Goal: Task Accomplishment & Management: Manage account settings

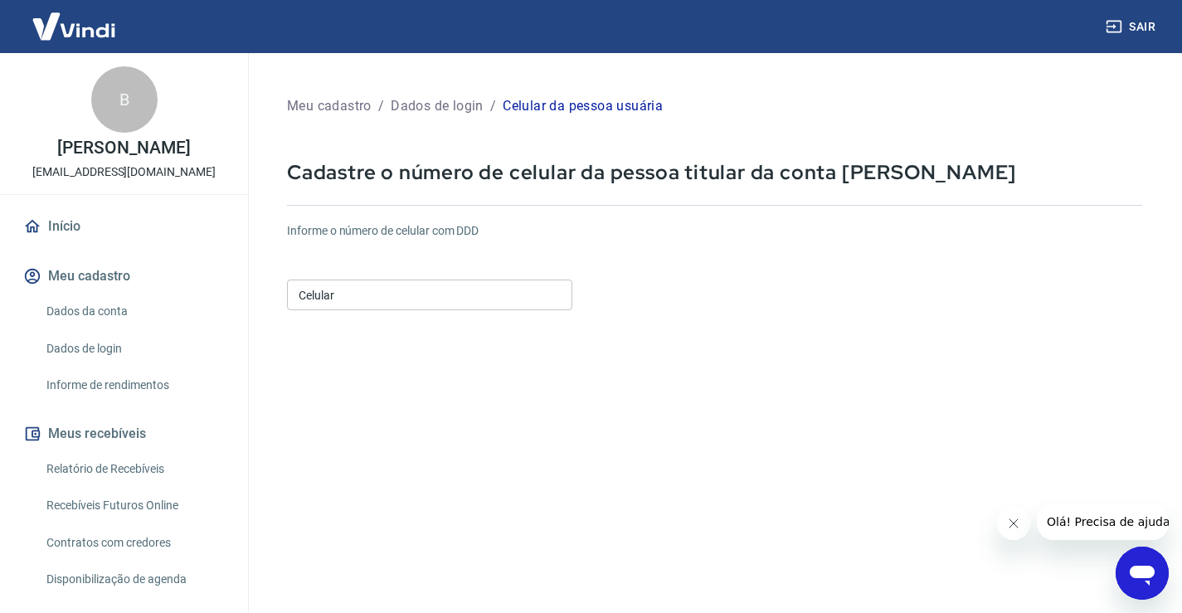
click at [357, 304] on input "Celular" at bounding box center [429, 295] width 285 height 31
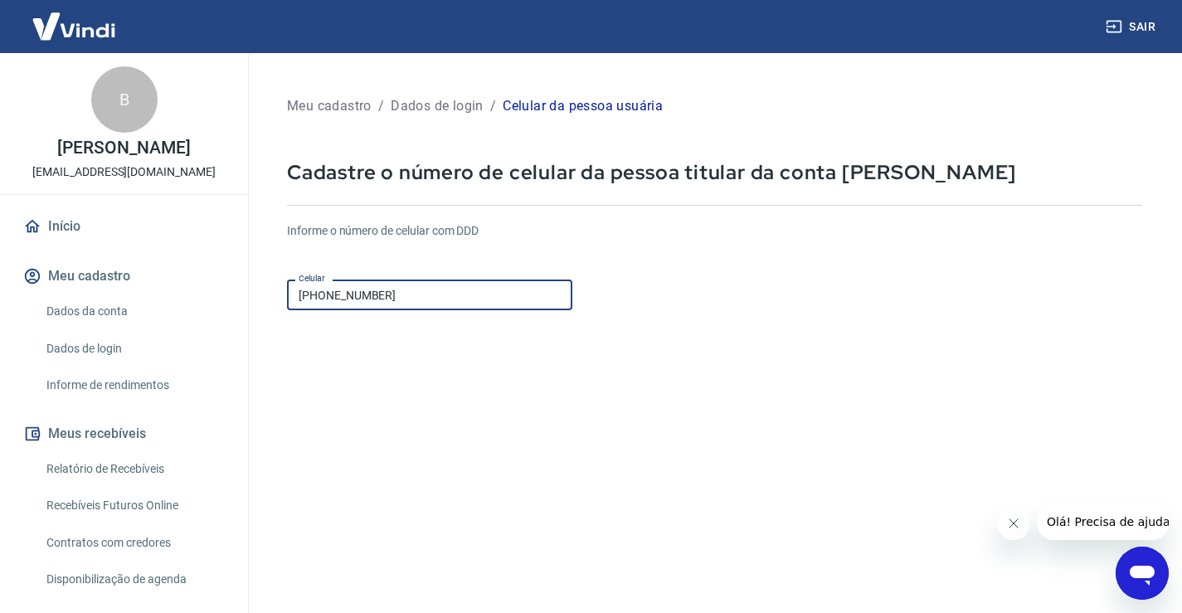
scroll to position [166, 0]
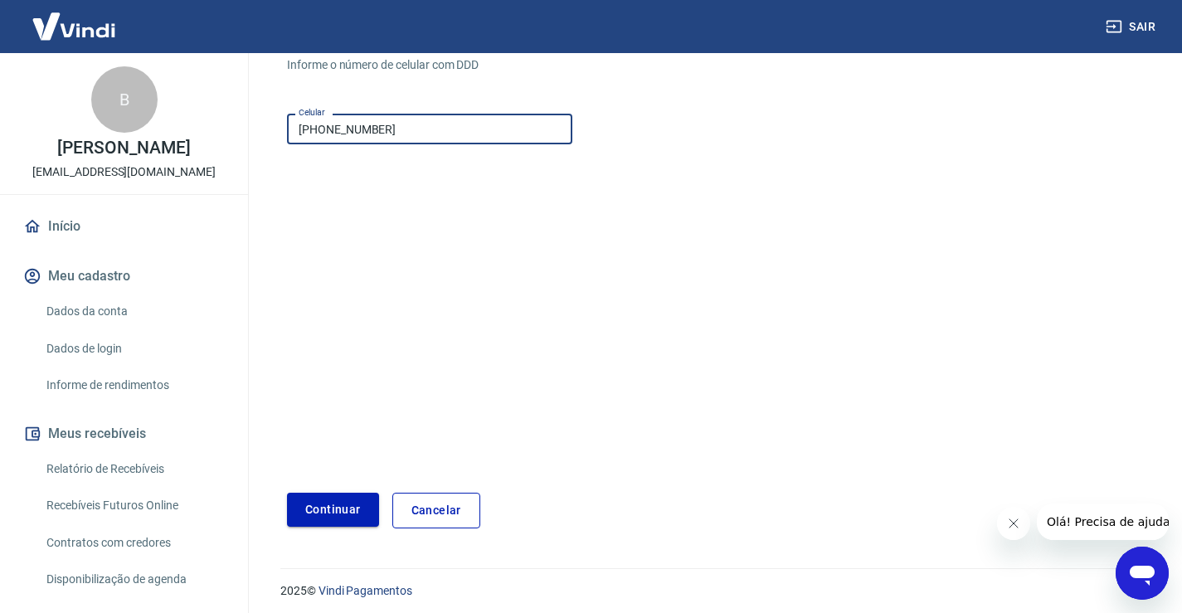
type input "(31) 98965-8525"
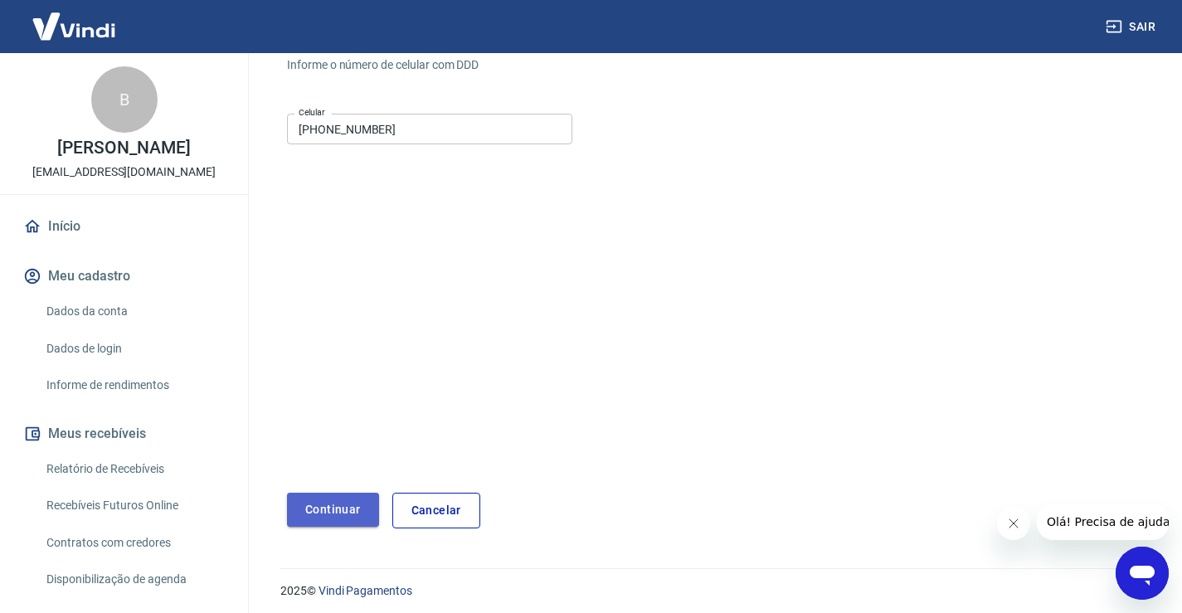
click at [362, 512] on button "Continuar" at bounding box center [333, 510] width 92 height 34
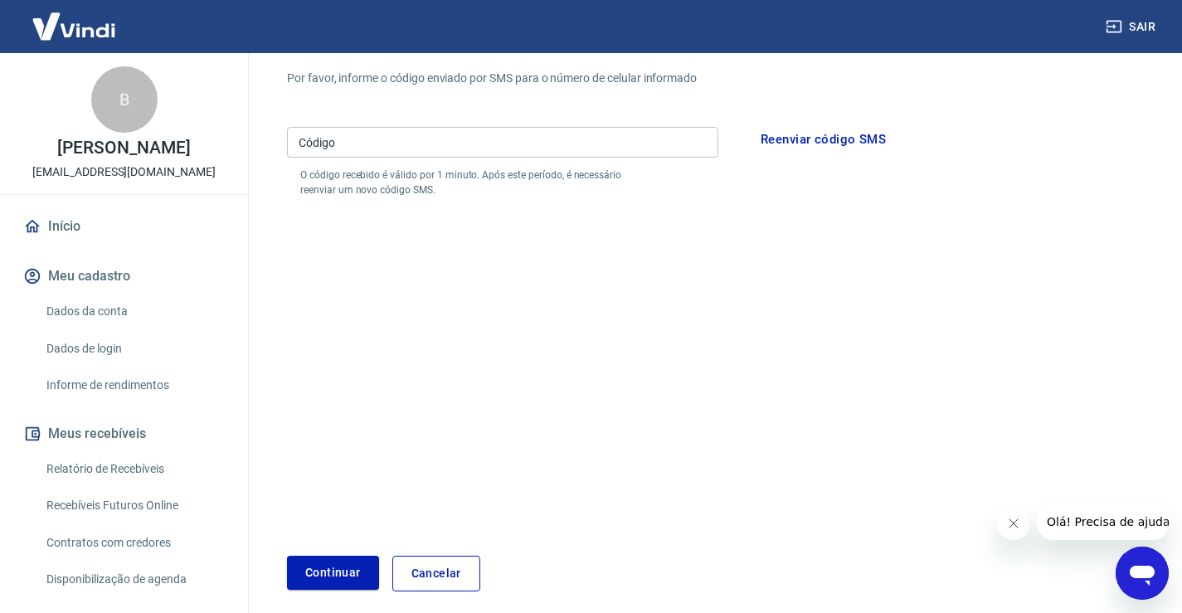
click at [394, 146] on input "Código" at bounding box center [502, 142] width 431 height 31
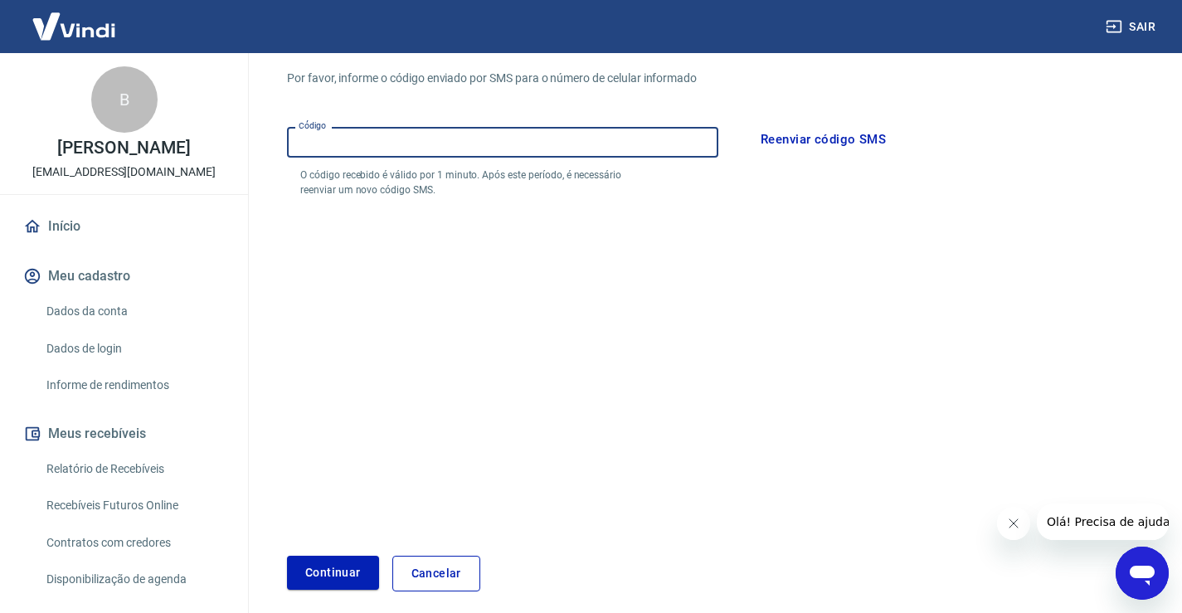
click at [408, 146] on input "Código" at bounding box center [502, 142] width 431 height 31
type input "886766"
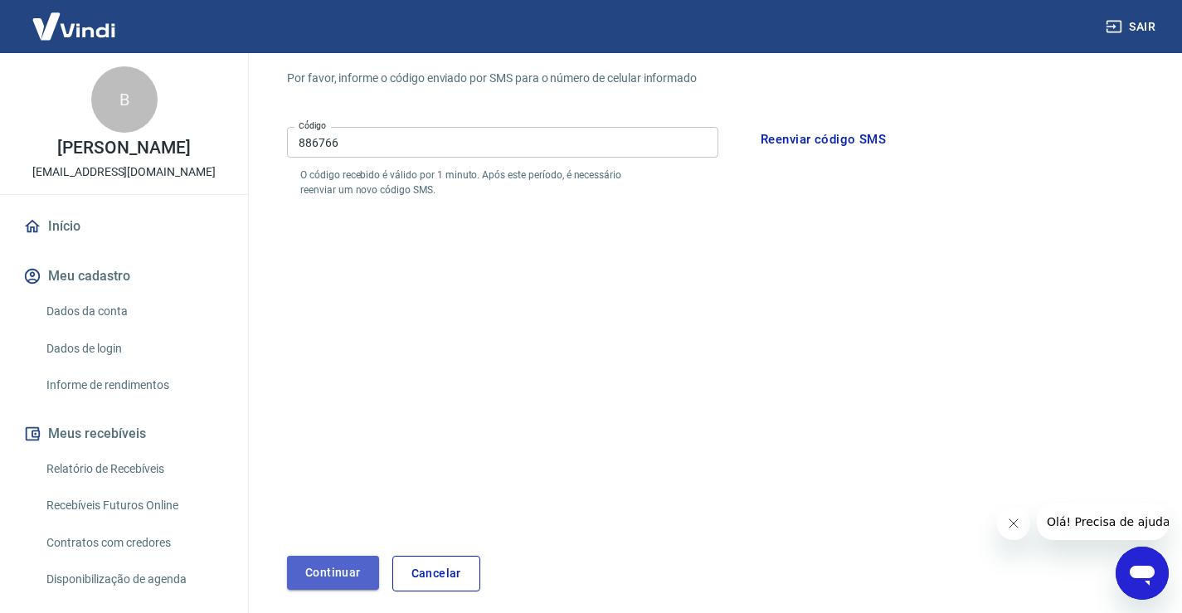
click at [329, 563] on button "Continuar" at bounding box center [333, 573] width 92 height 34
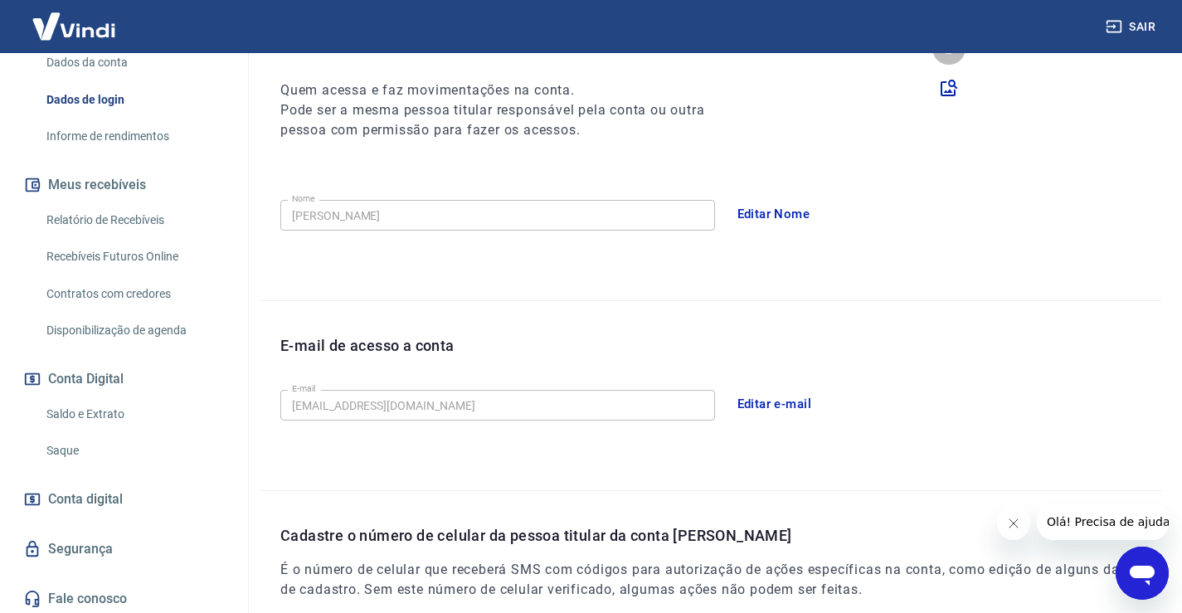
scroll to position [288, 0]
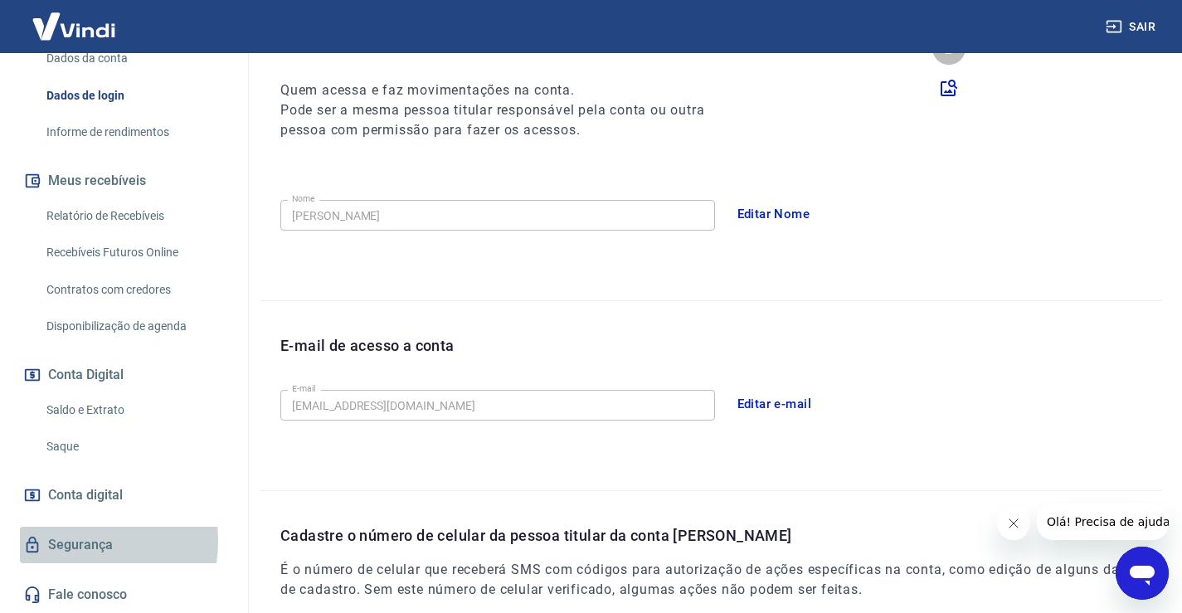
click at [79, 541] on link "Segurança" at bounding box center [124, 545] width 208 height 37
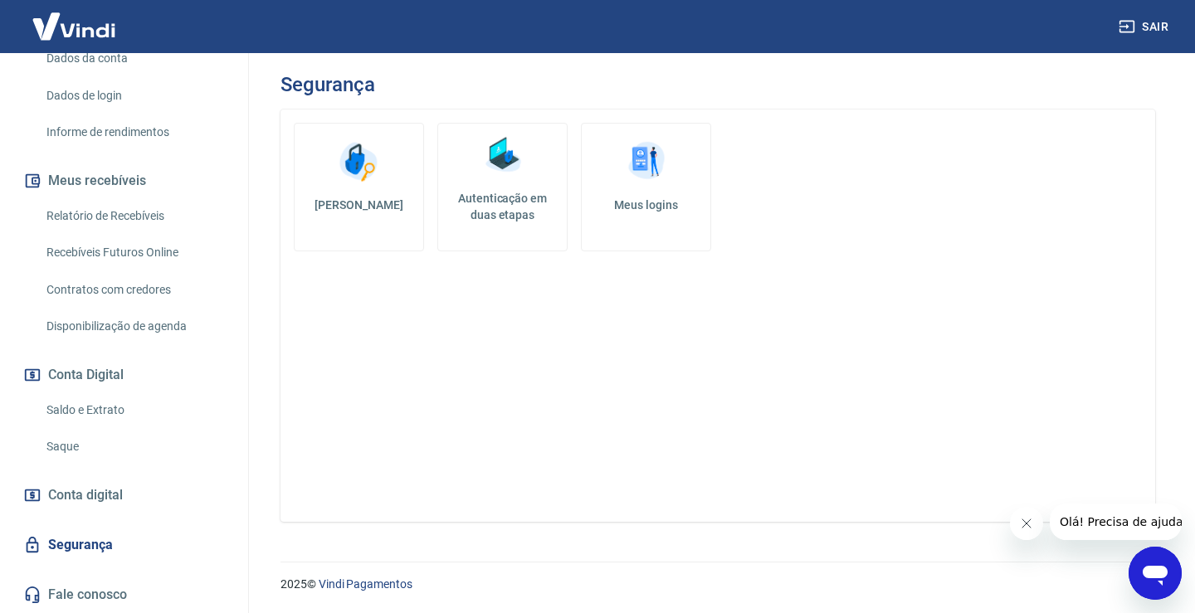
click at [603, 190] on link "Meus logins" at bounding box center [646, 187] width 130 height 129
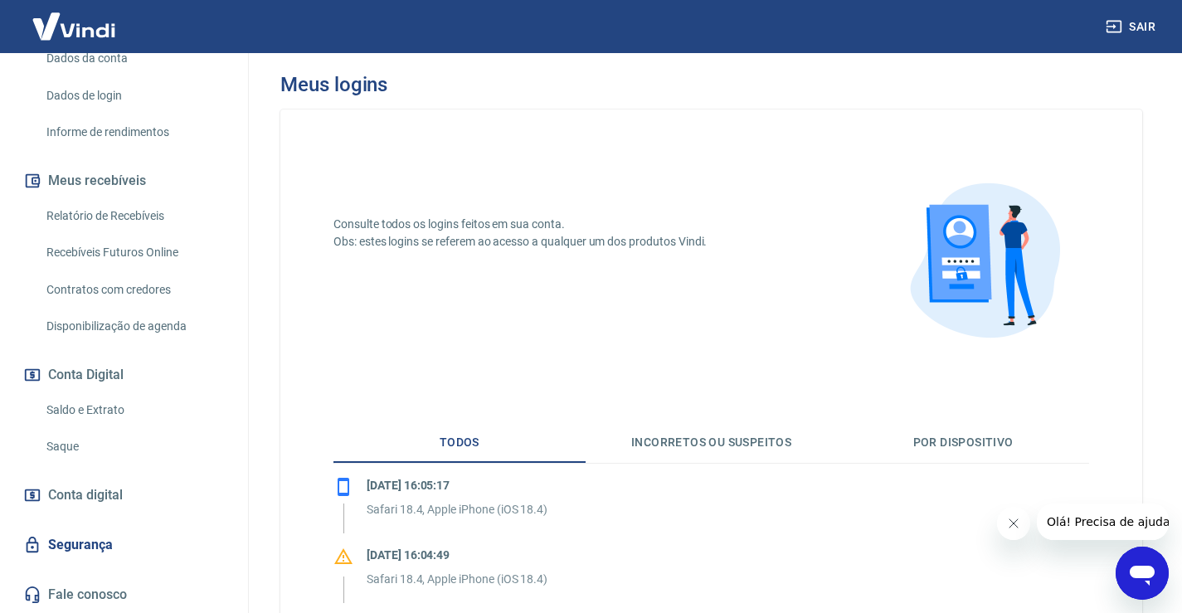
click at [741, 446] on button "Incorretos ou suspeitos" at bounding box center [712, 443] width 252 height 40
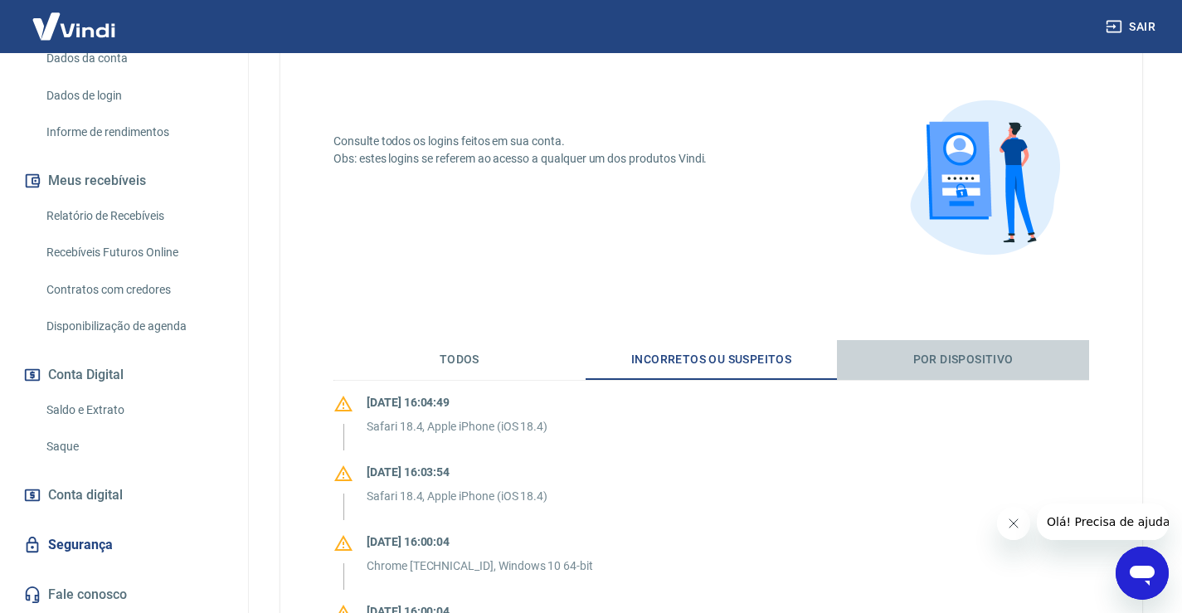
click at [932, 360] on button "Por dispositivo" at bounding box center [963, 360] width 252 height 40
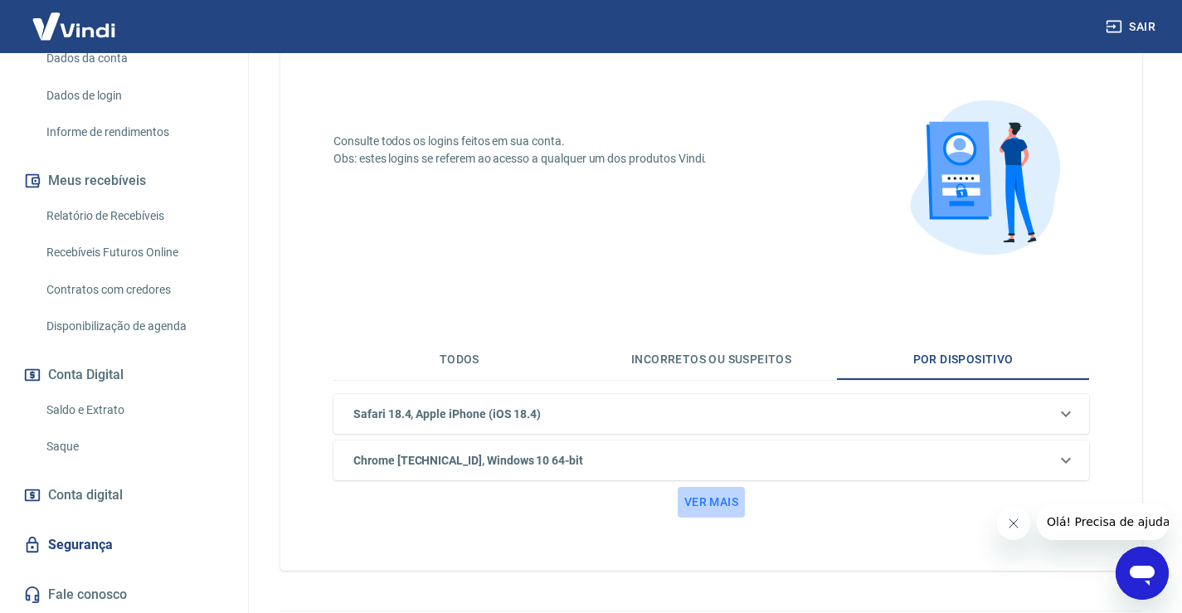
click at [720, 499] on button "Ver mais" at bounding box center [711, 502] width 67 height 31
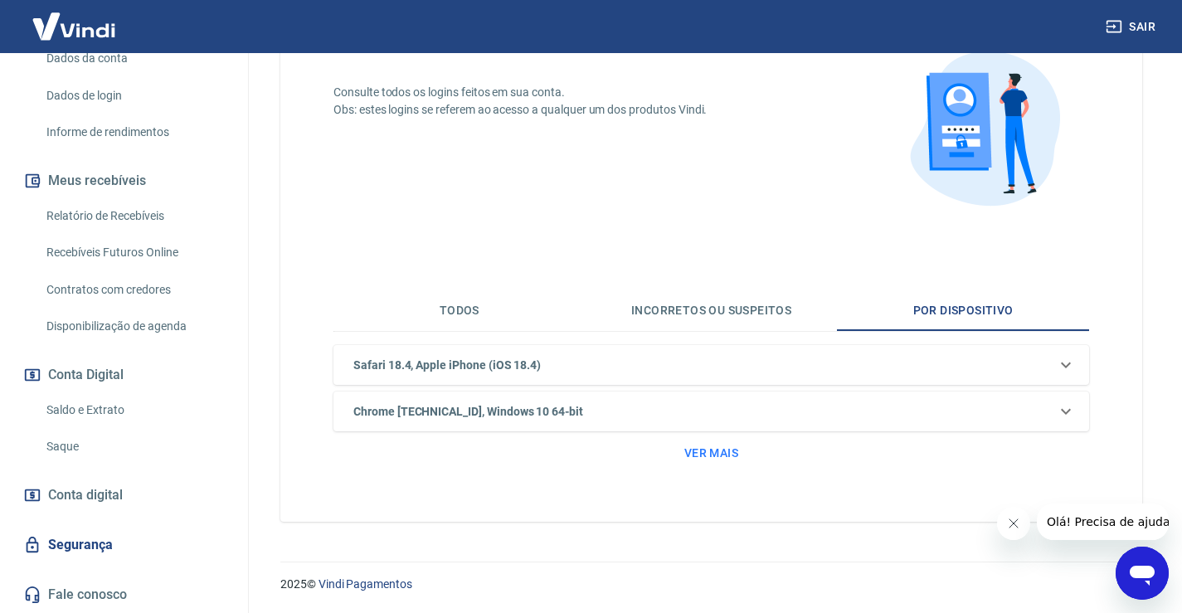
click at [1065, 358] on icon at bounding box center [1066, 365] width 20 height 20
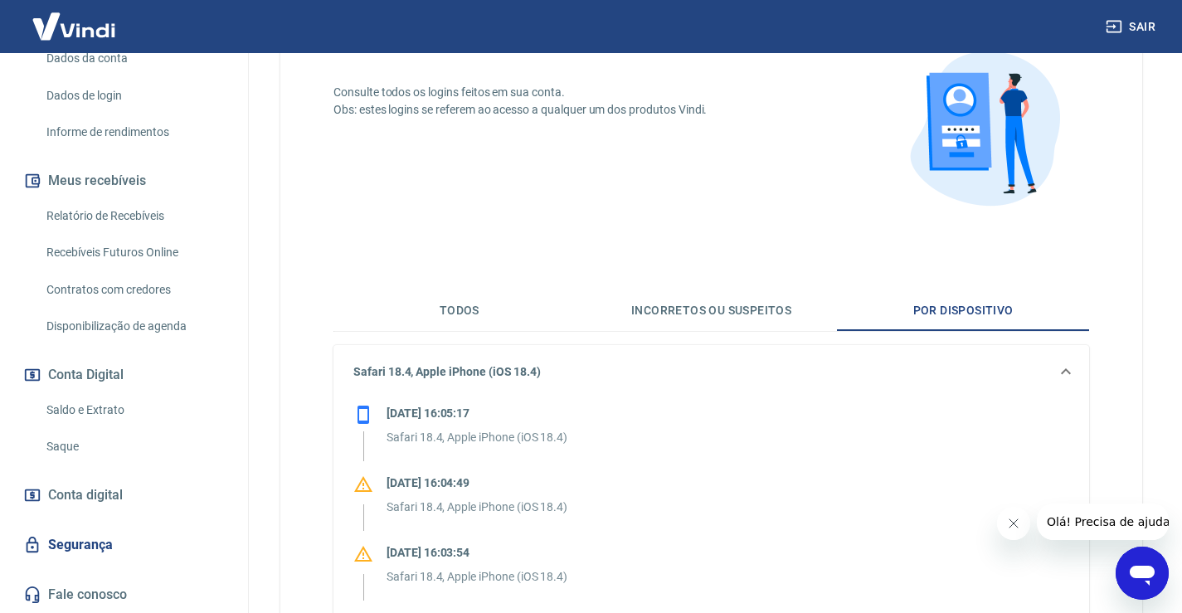
click at [1064, 358] on div "Safari 18.4, Apple iPhone (iOS 18.4)" at bounding box center [712, 371] width 756 height 53
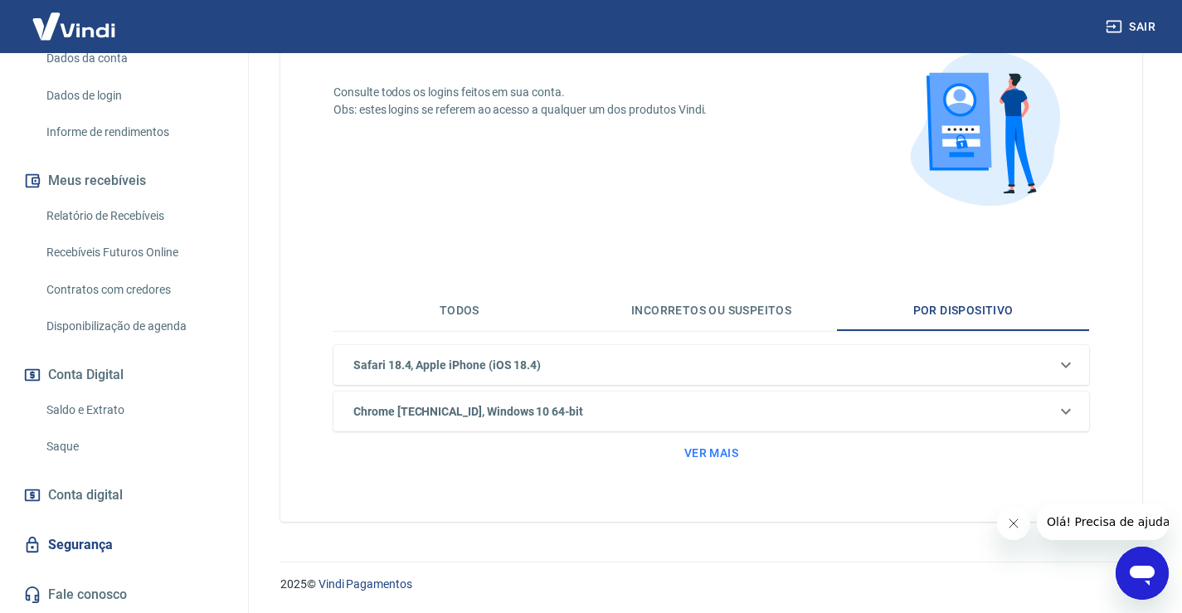
click at [1069, 419] on icon at bounding box center [1066, 412] width 20 height 20
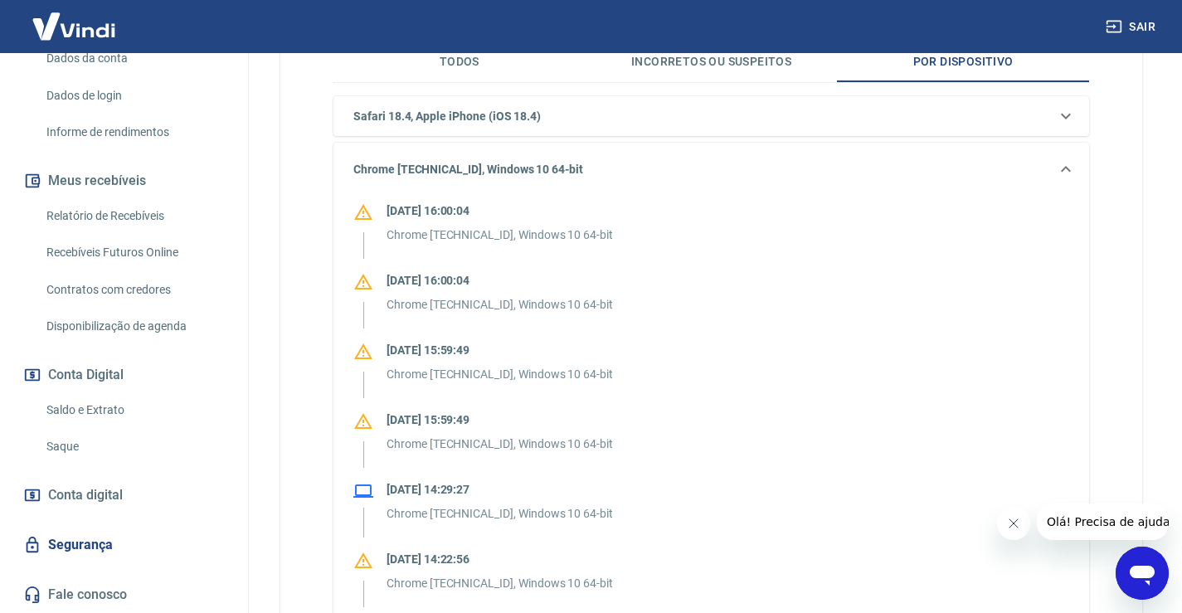
scroll to position [298, 0]
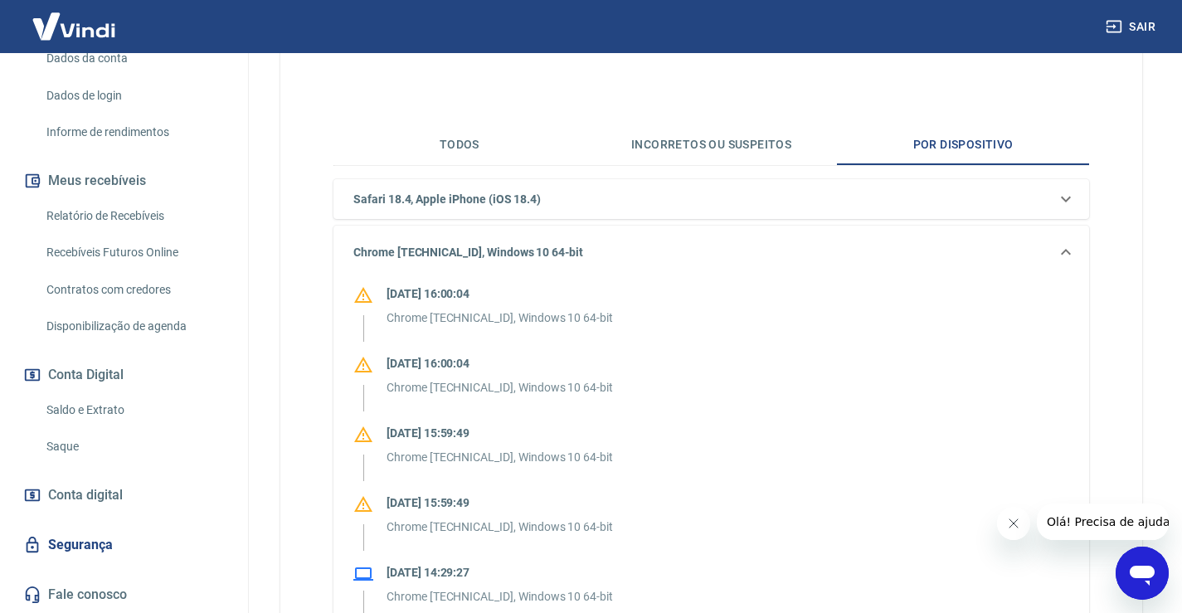
click at [1068, 251] on icon at bounding box center [1066, 252] width 10 height 6
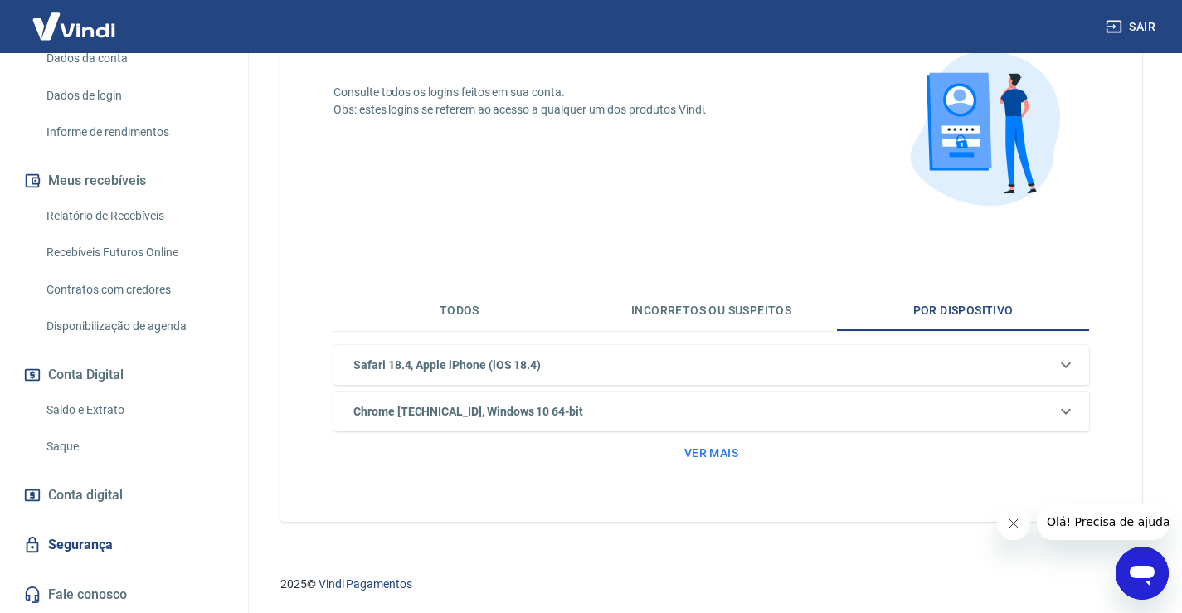
scroll to position [0, 0]
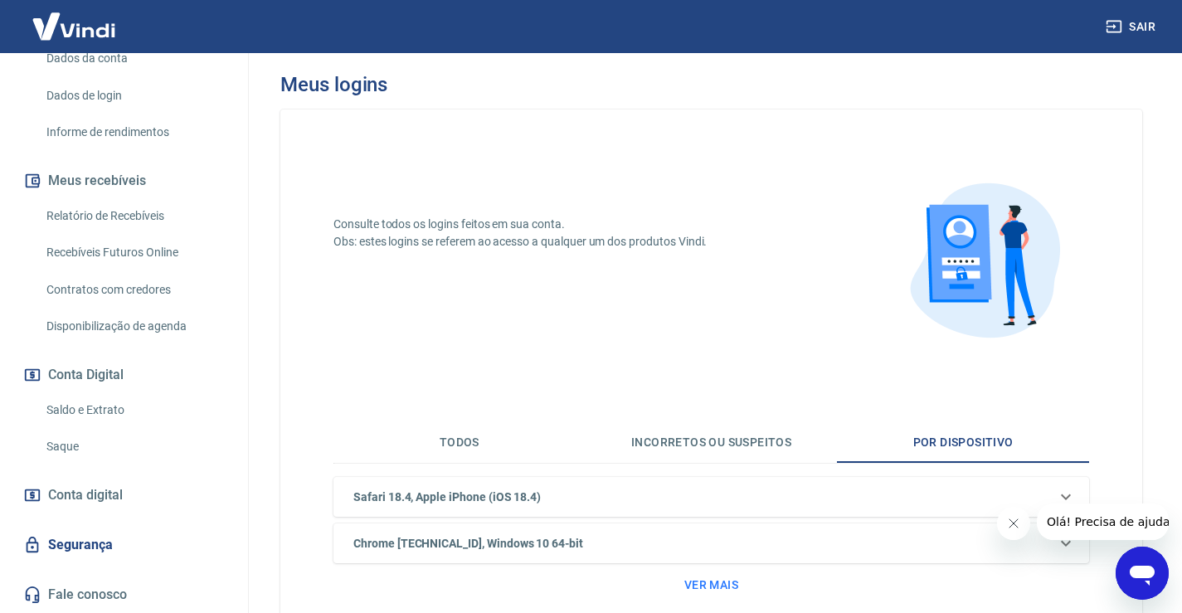
click at [144, 216] on link "Relatório de Recebíveis" at bounding box center [134, 216] width 188 height 34
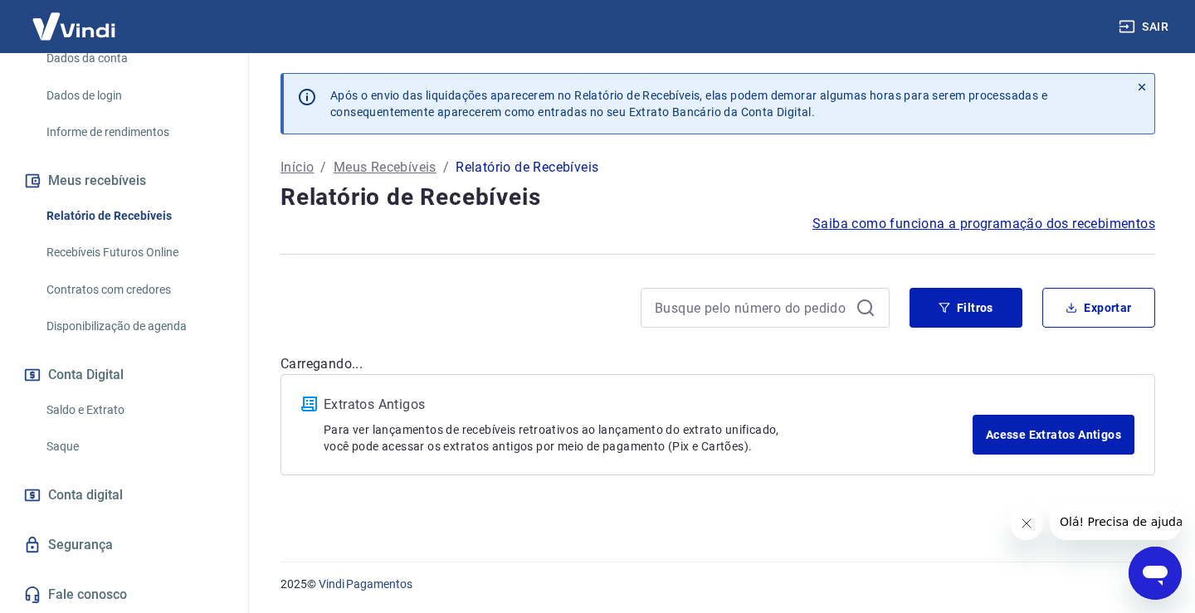
click at [864, 307] on icon at bounding box center [865, 308] width 20 height 20
click at [741, 308] on input at bounding box center [752, 307] width 194 height 25
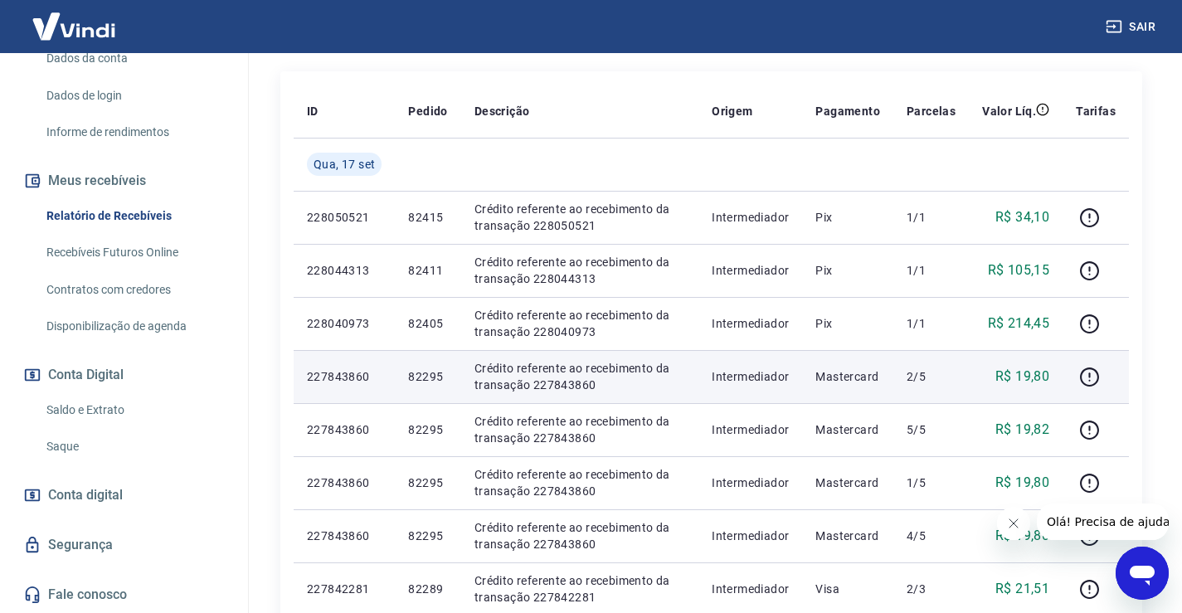
scroll to position [34, 0]
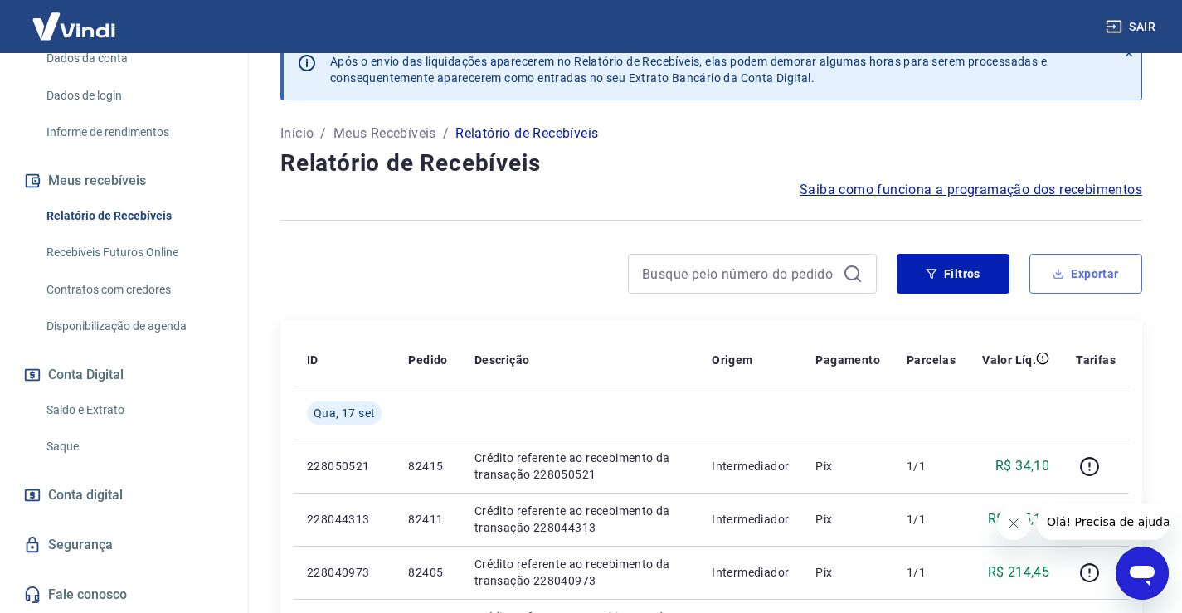
click at [1061, 280] on button "Exportar" at bounding box center [1086, 274] width 113 height 40
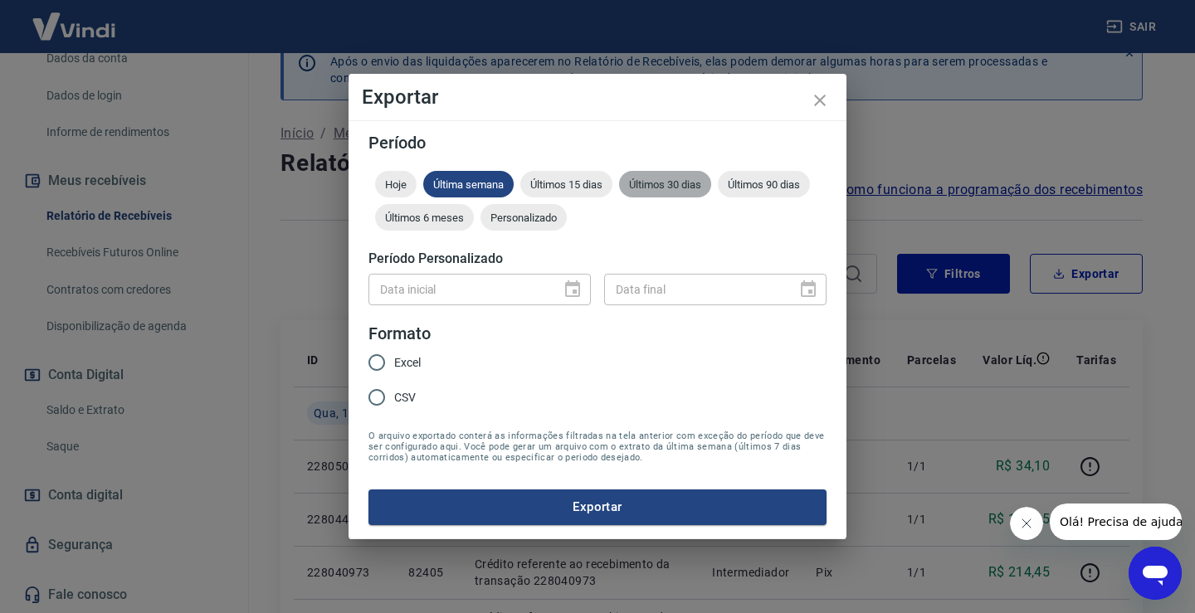
click at [665, 180] on span "Últimos 30 dias" at bounding box center [665, 184] width 92 height 12
click at [553, 285] on div "Data inicial" at bounding box center [479, 289] width 222 height 31
click at [379, 361] on input "Excel" at bounding box center [376, 362] width 35 height 35
radio input "true"
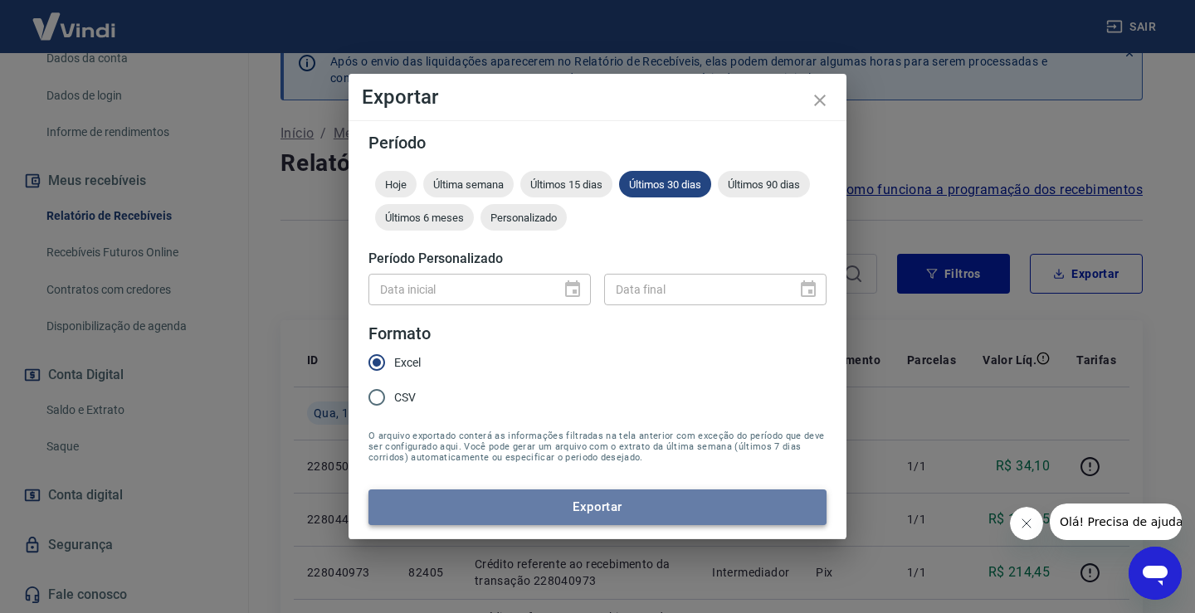
click at [653, 507] on button "Exportar" at bounding box center [597, 507] width 458 height 35
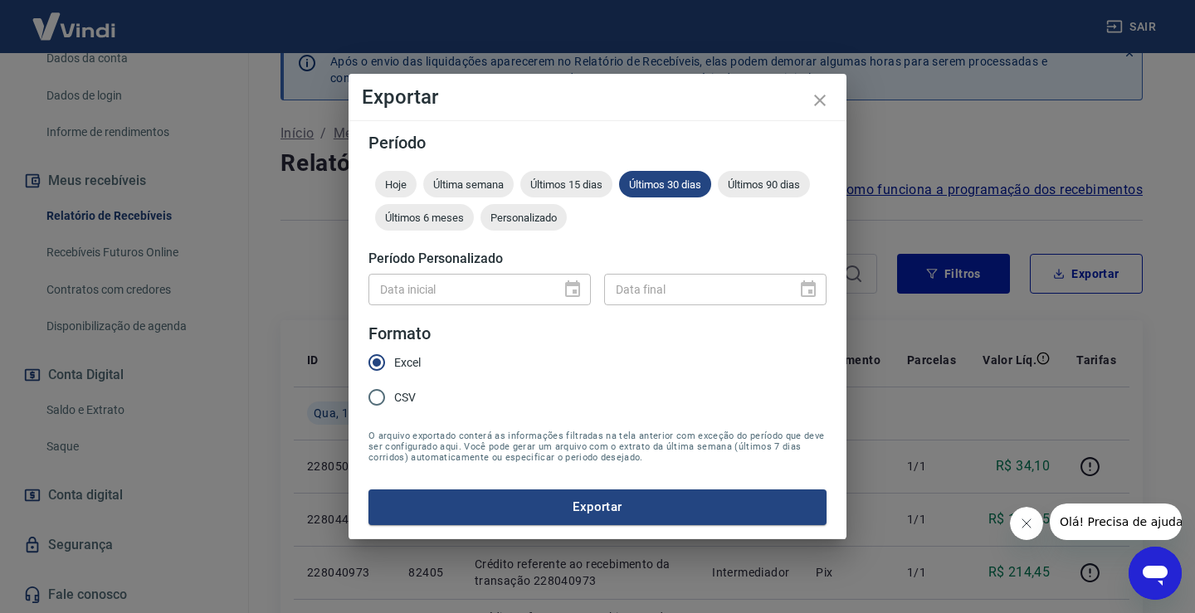
click at [578, 286] on div "Data inicial" at bounding box center [479, 289] width 222 height 31
click at [427, 223] on span "Últimos 6 meses" at bounding box center [424, 218] width 99 height 12
click at [657, 190] on span "Últimos 30 dias" at bounding box center [665, 184] width 92 height 12
click at [577, 291] on div "Data inicial" at bounding box center [479, 289] width 222 height 31
click at [577, 290] on div at bounding box center [567, 290] width 23 height 0
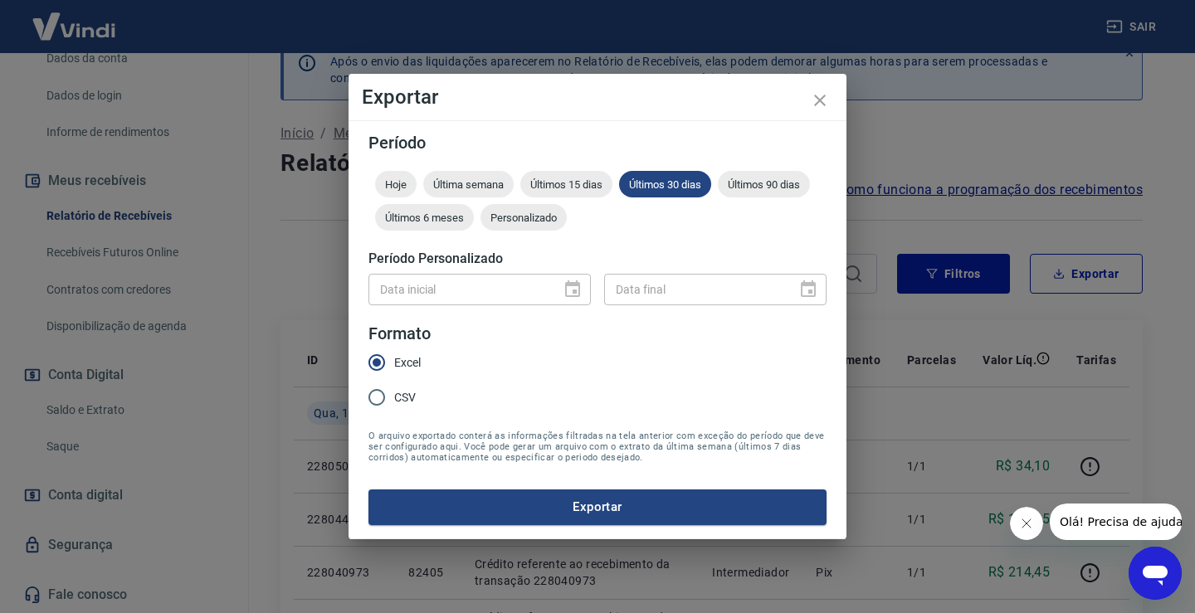
click at [582, 498] on button "Exportar" at bounding box center [597, 507] width 458 height 35
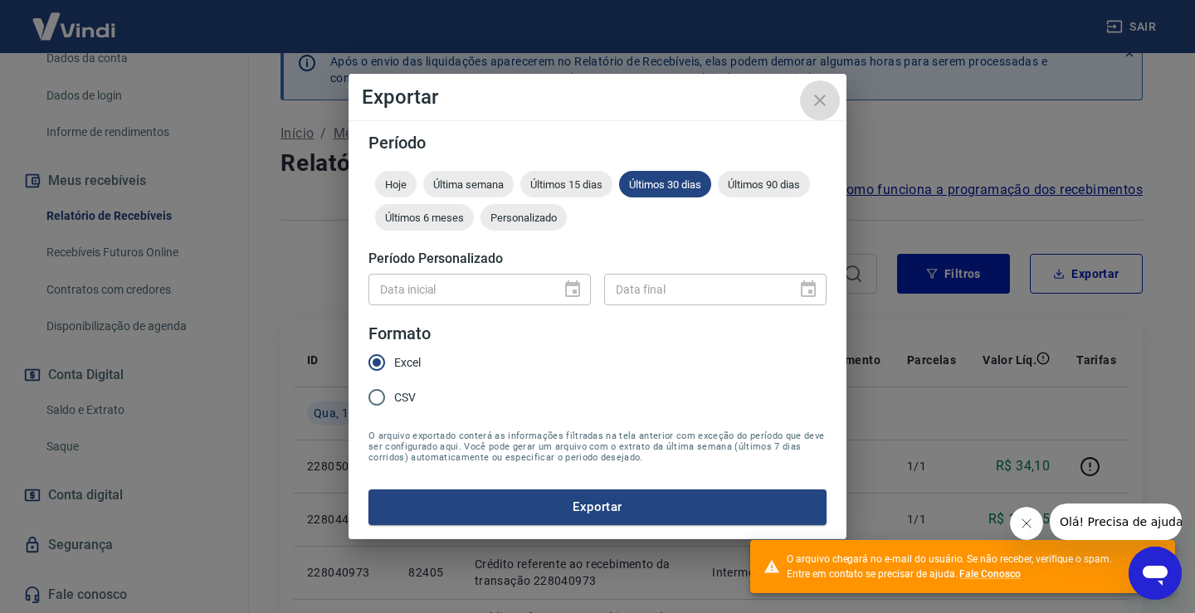
click at [821, 102] on icon "close" at bounding box center [820, 101] width 12 height 12
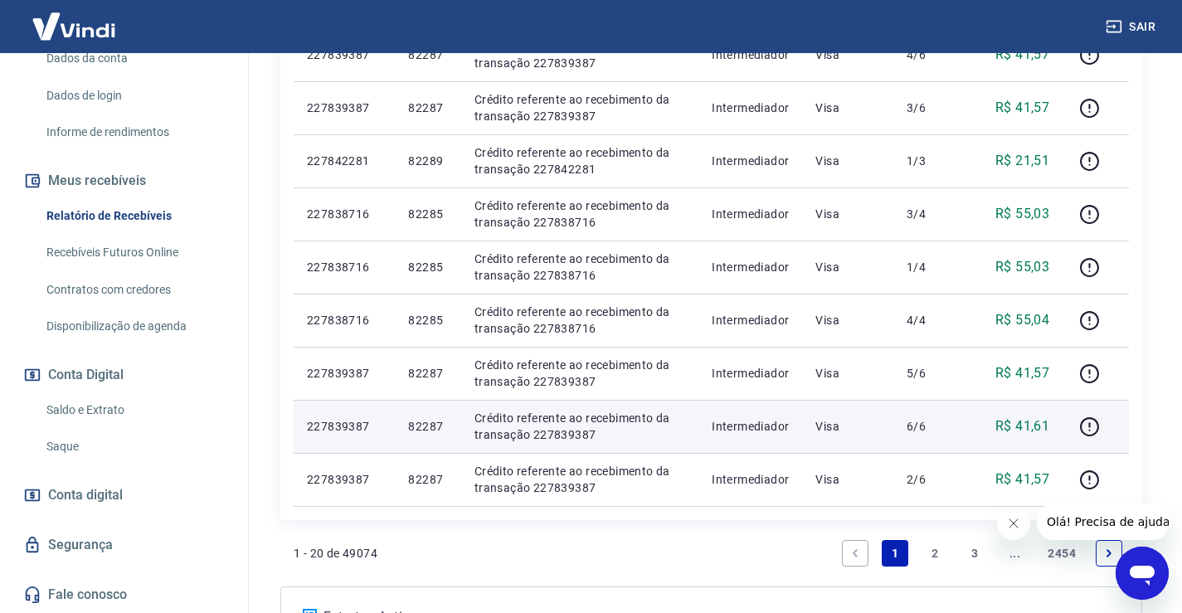
scroll to position [1196, 0]
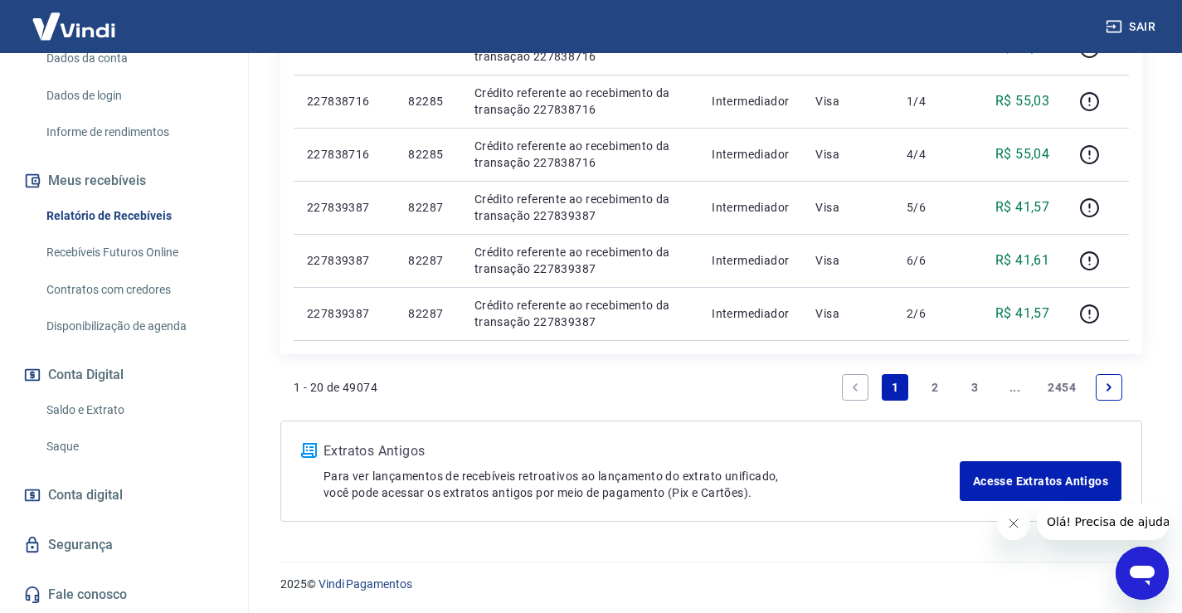
click at [1103, 382] on icon "Next page" at bounding box center [1109, 388] width 12 height 12
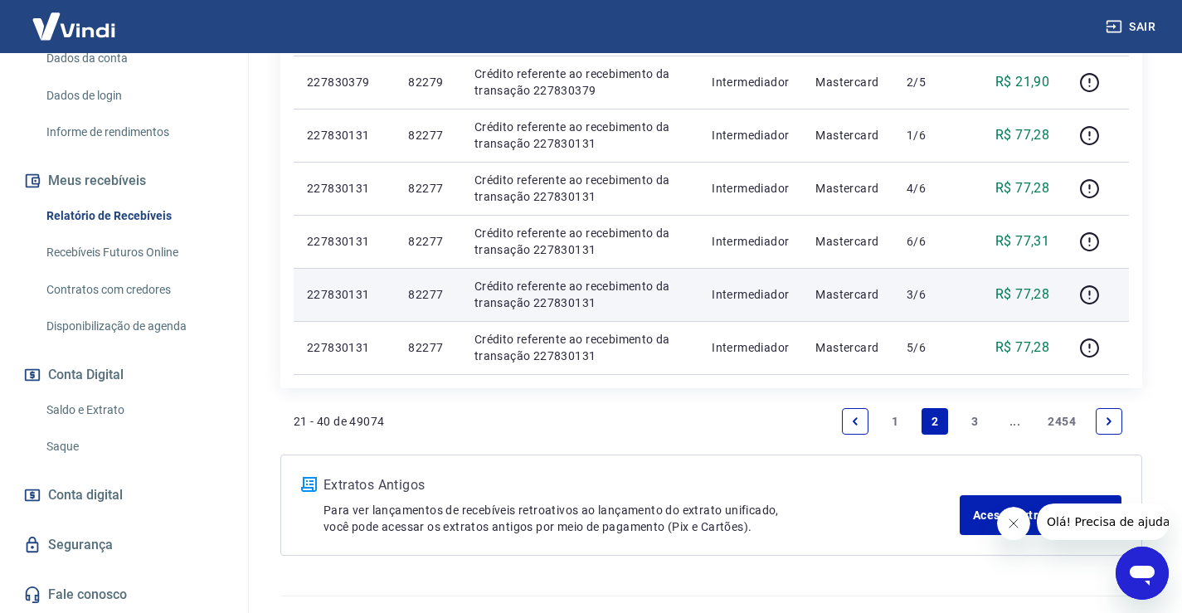
scroll to position [1196, 0]
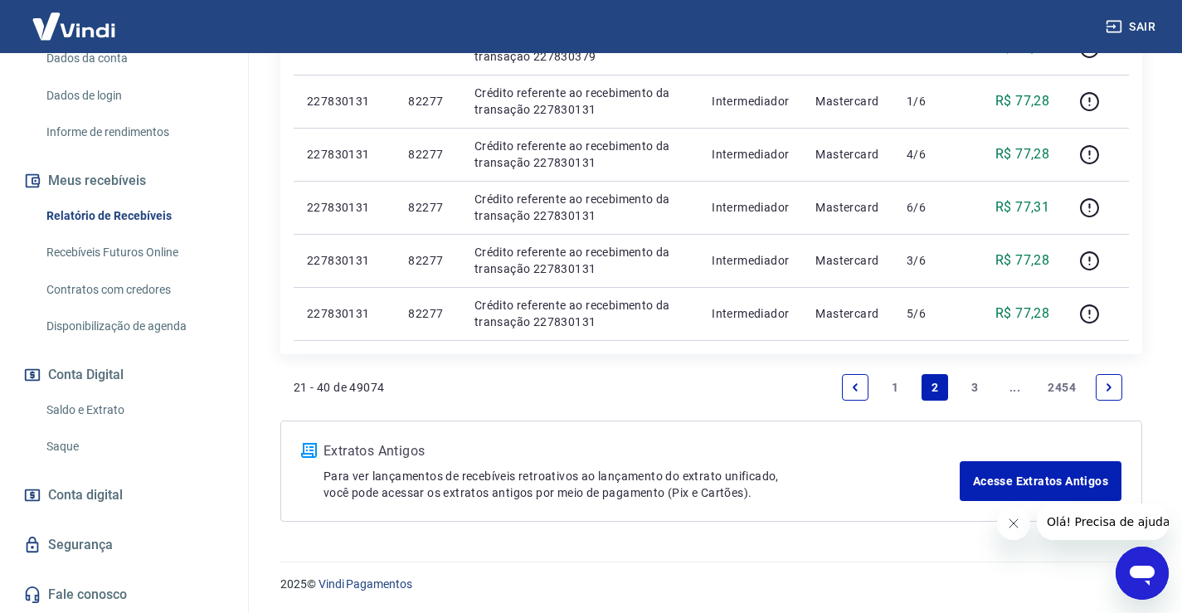
click at [976, 388] on link "3" at bounding box center [975, 387] width 27 height 27
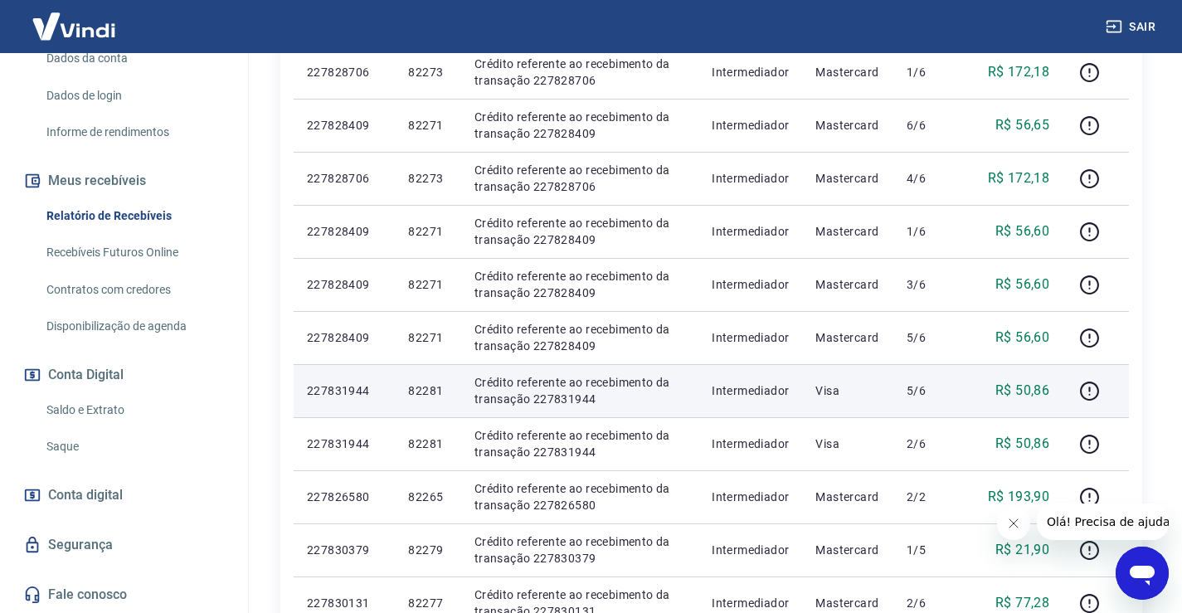
scroll to position [1079, 0]
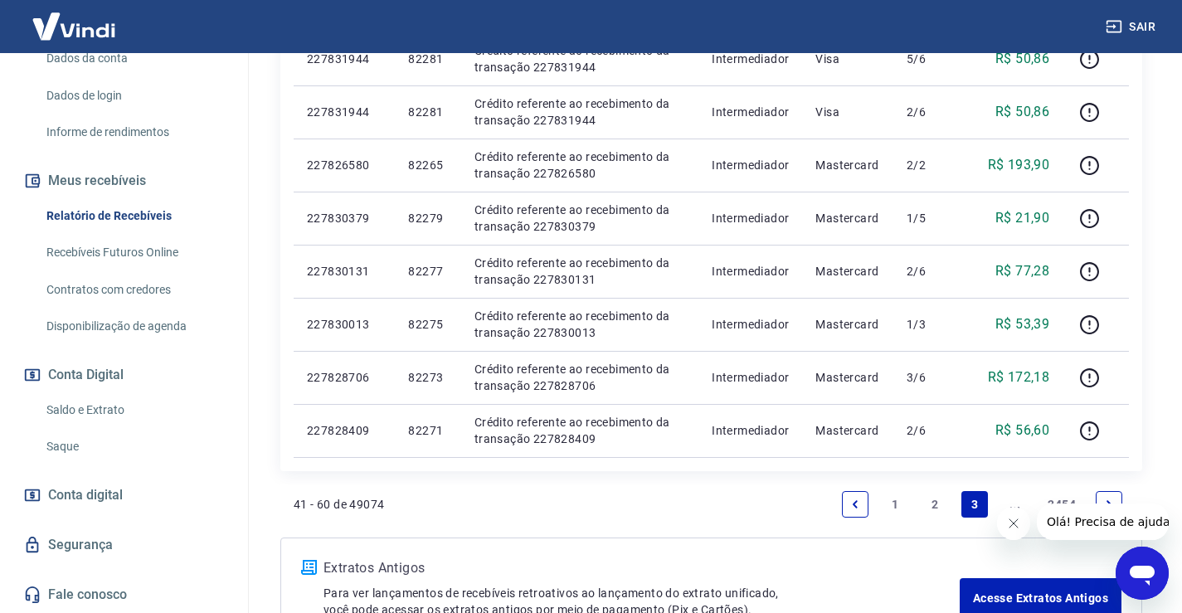
click at [1018, 503] on link "..." at bounding box center [1014, 504] width 27 height 27
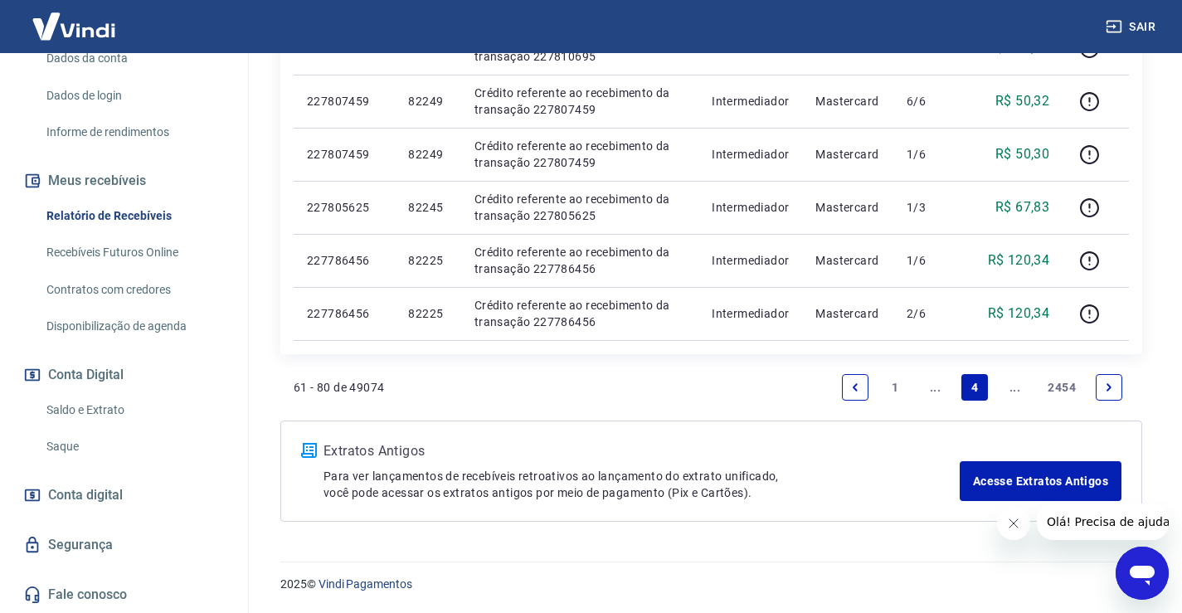
click at [1107, 383] on icon "Next page" at bounding box center [1109, 388] width 12 height 12
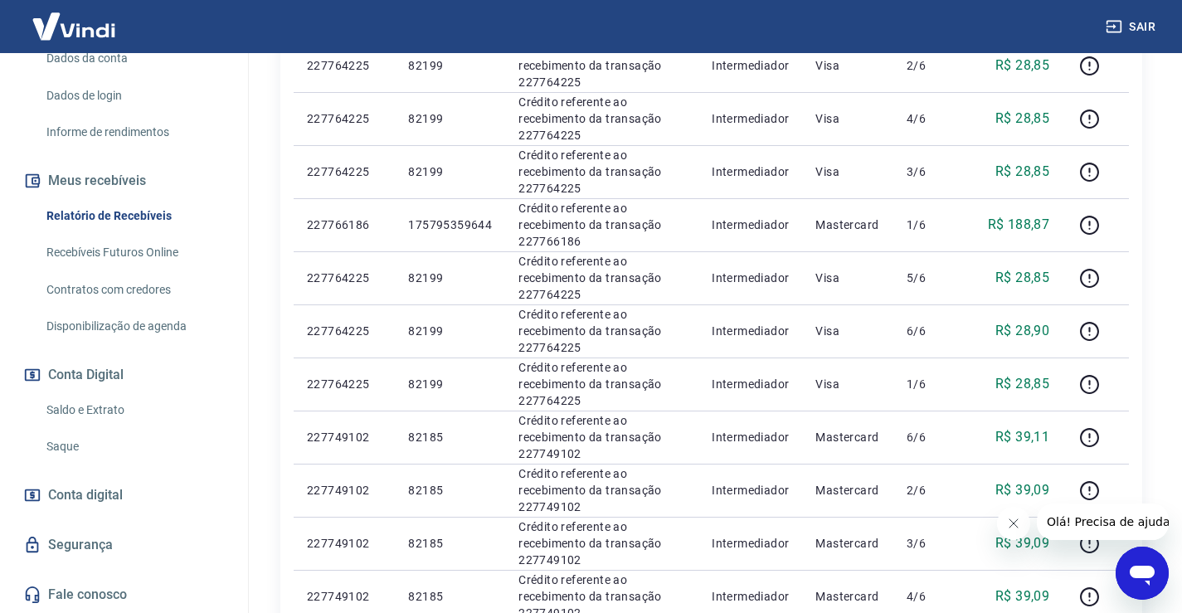
scroll to position [1196, 0]
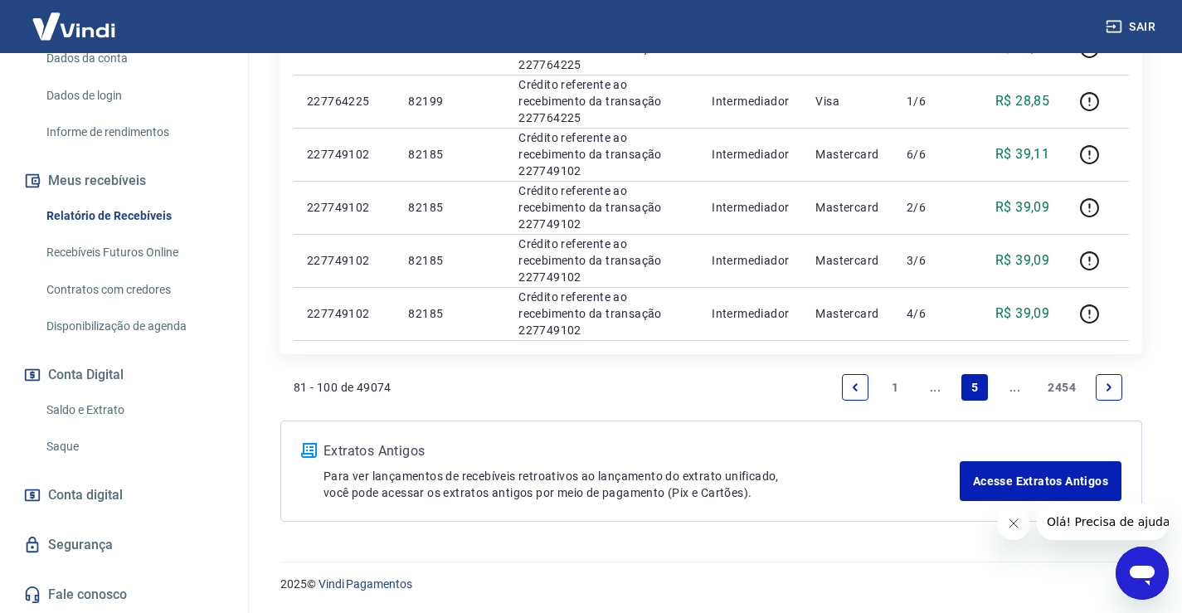
click at [1115, 387] on link "Next page" at bounding box center [1109, 387] width 27 height 27
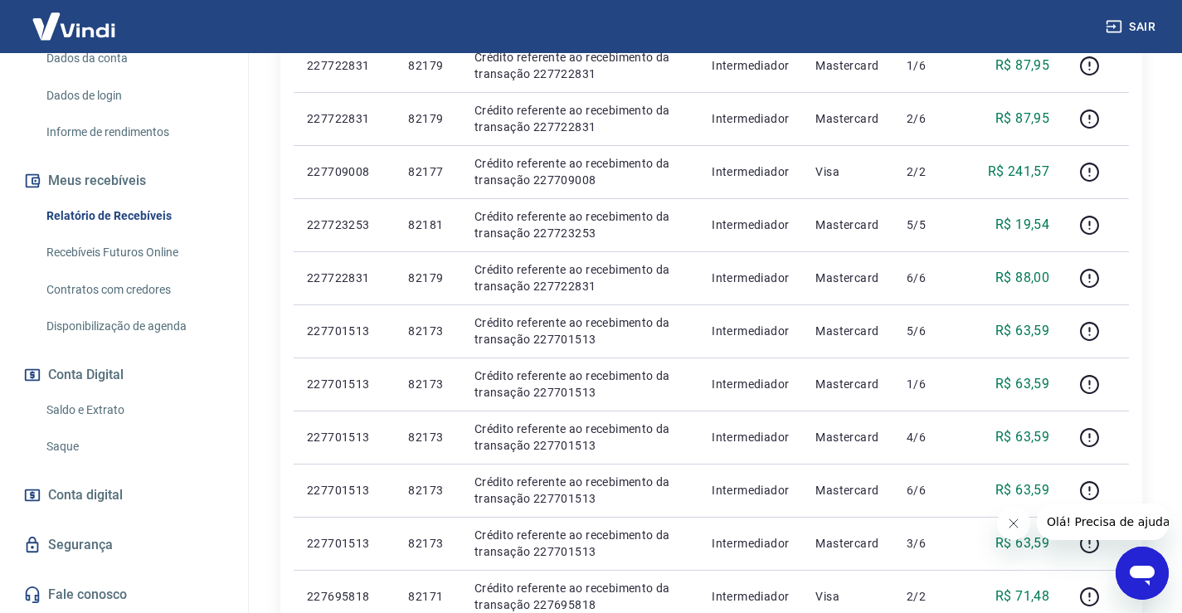
scroll to position [1196, 0]
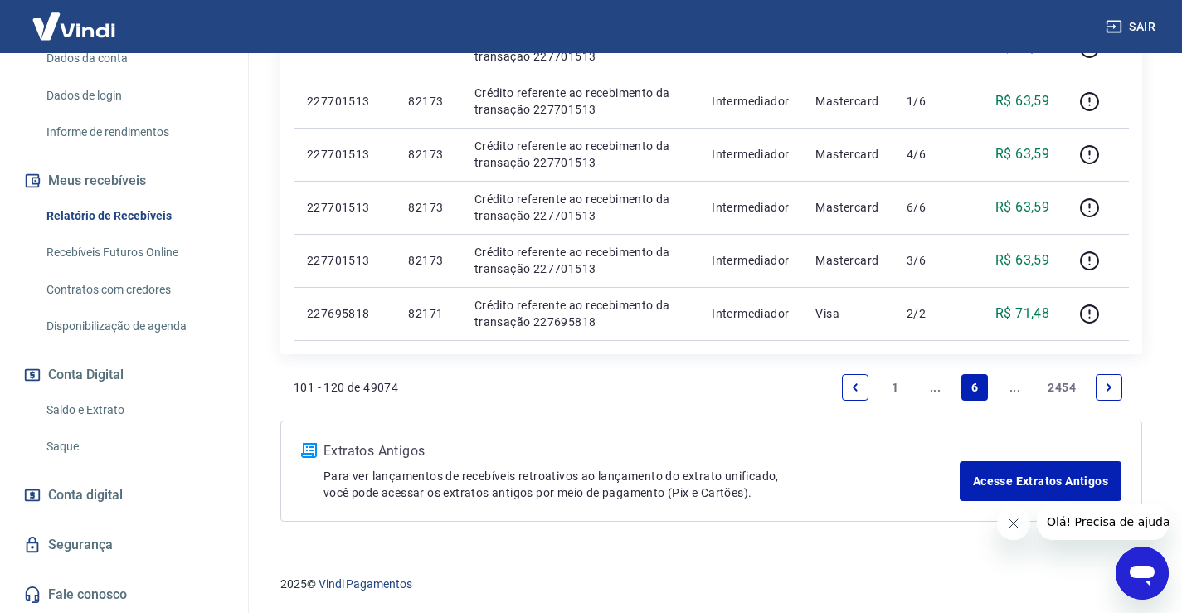
click at [94, 411] on link "Saldo e Extrato" at bounding box center [134, 410] width 188 height 34
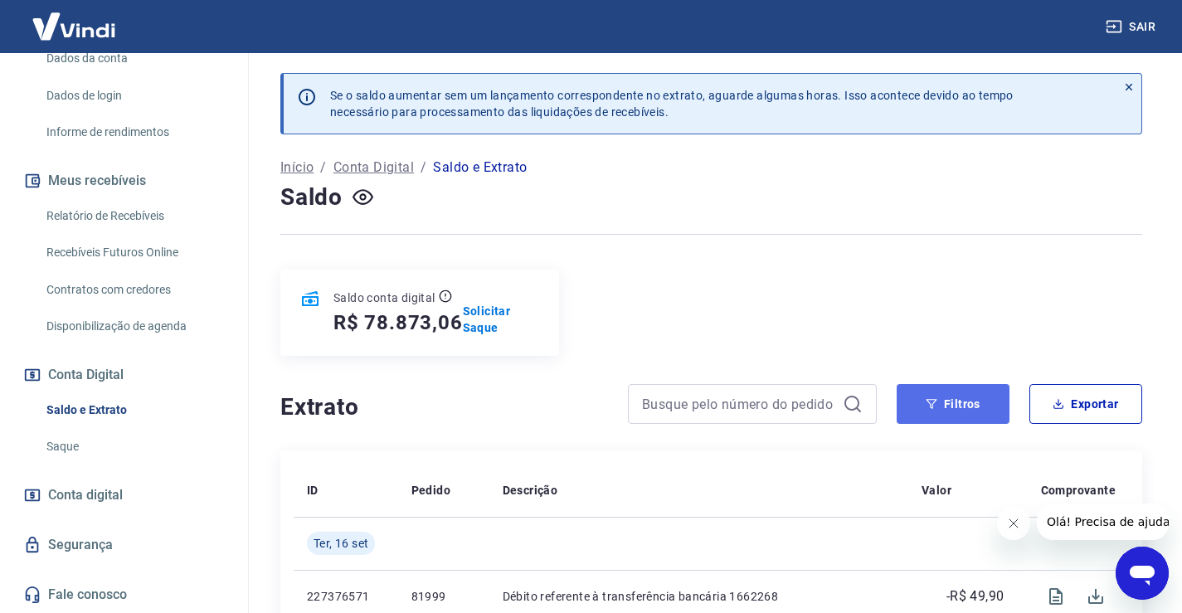
click at [990, 401] on button "Filtros" at bounding box center [953, 404] width 113 height 40
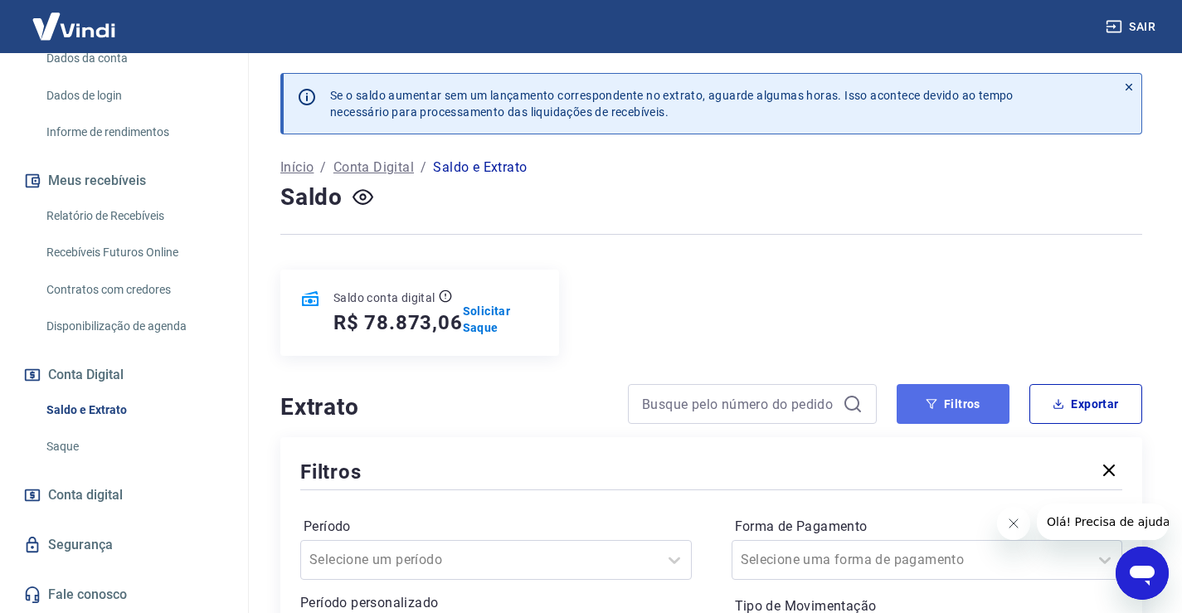
scroll to position [332, 0]
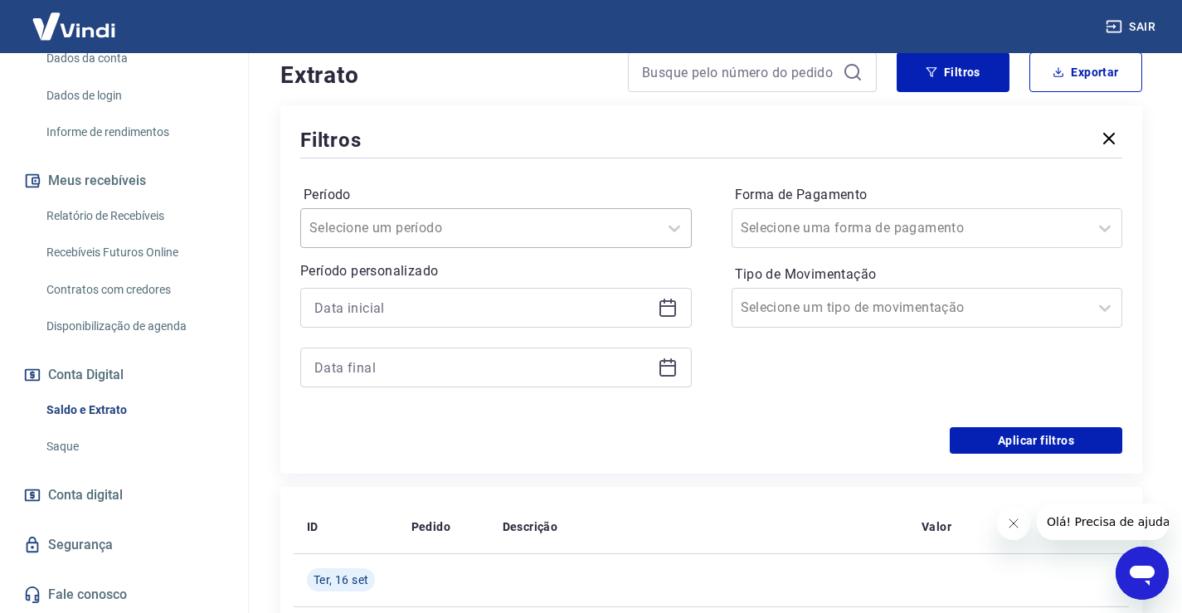
click at [644, 233] on div at bounding box center [479, 228] width 340 height 23
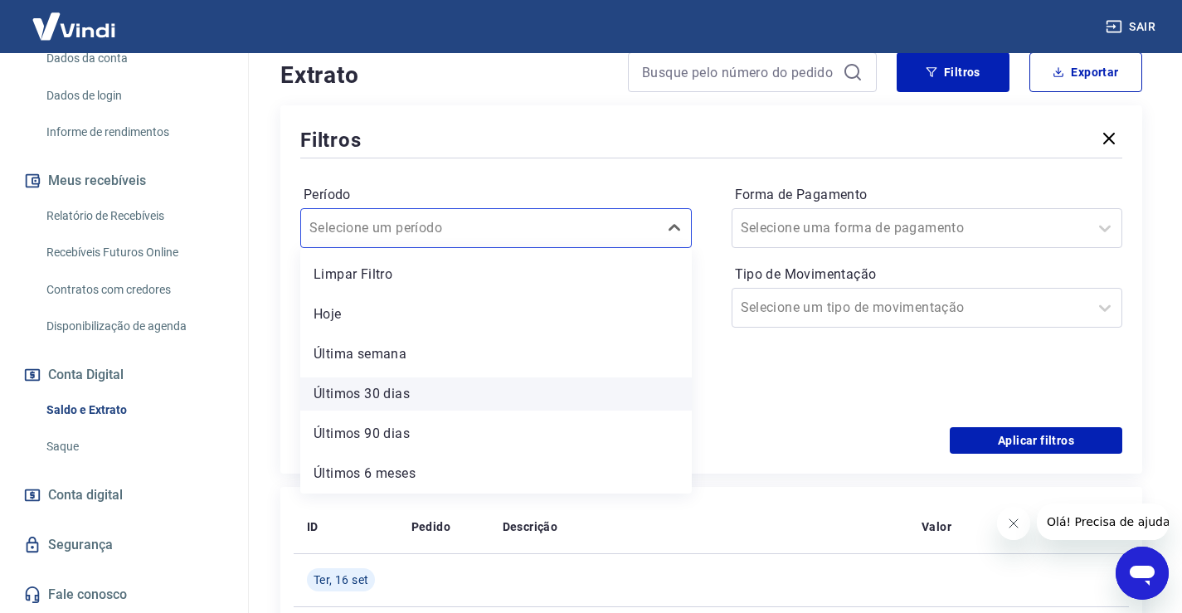
click at [458, 397] on div "Últimos 30 dias" at bounding box center [496, 394] width 392 height 33
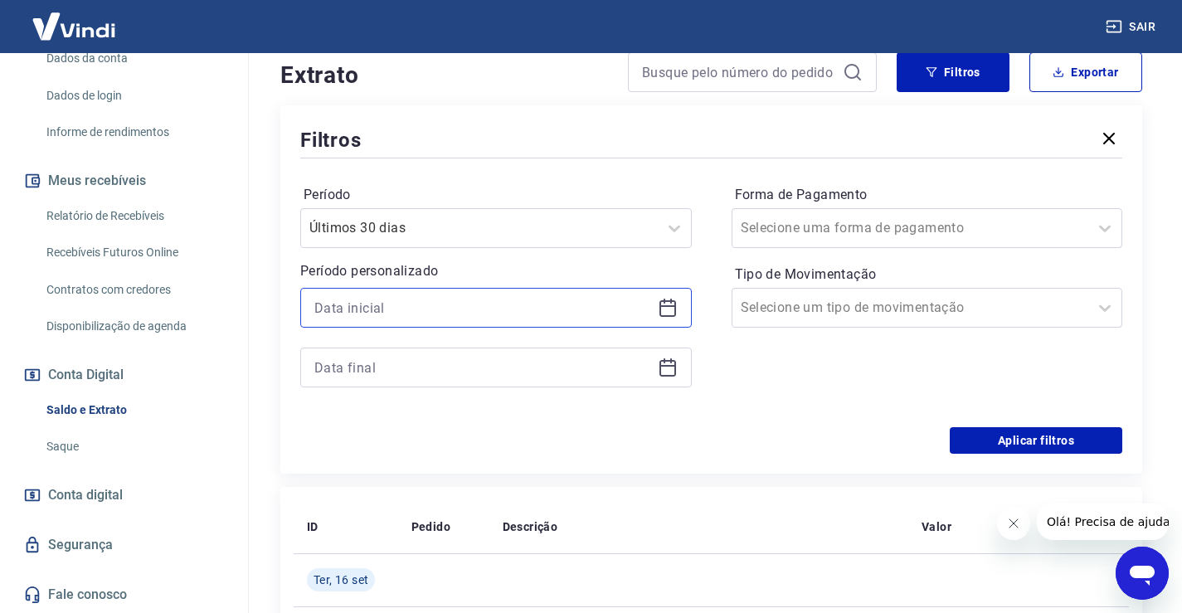
click at [631, 305] on input at bounding box center [482, 307] width 337 height 25
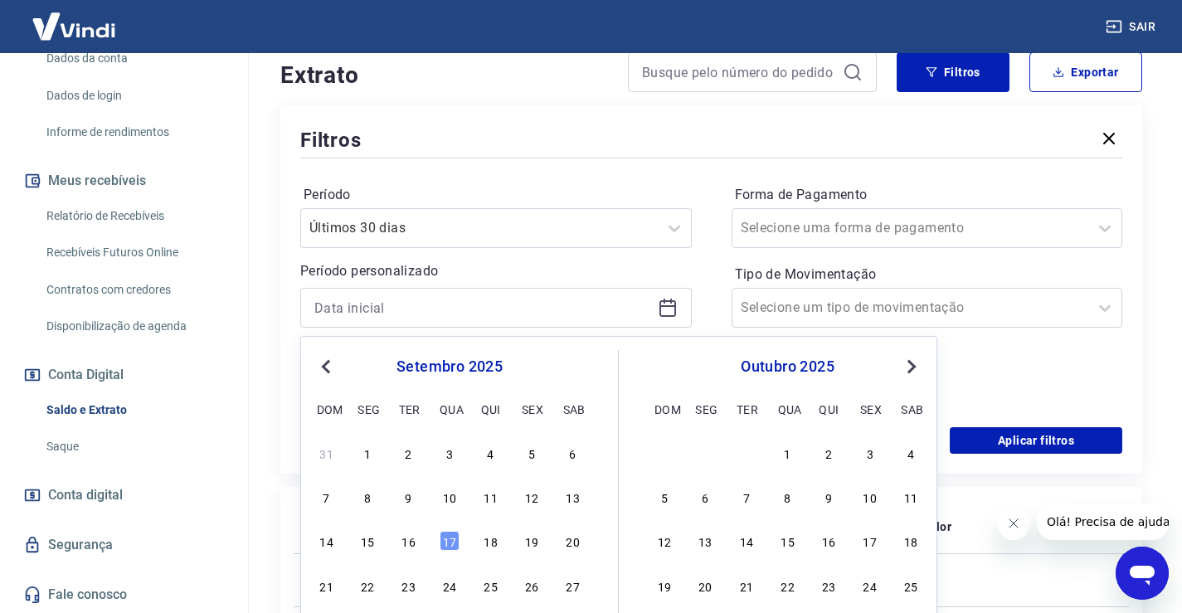
click at [328, 365] on span "Previous Month" at bounding box center [328, 366] width 0 height 19
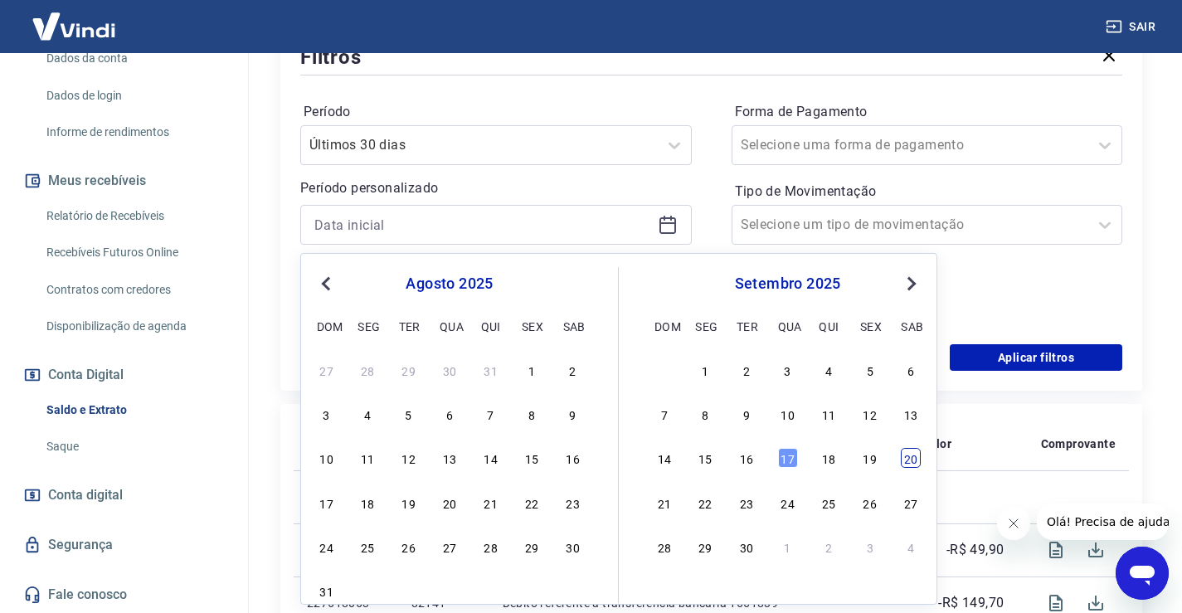
click at [907, 464] on div "20" at bounding box center [911, 458] width 20 height 20
type input "20/09/2025"
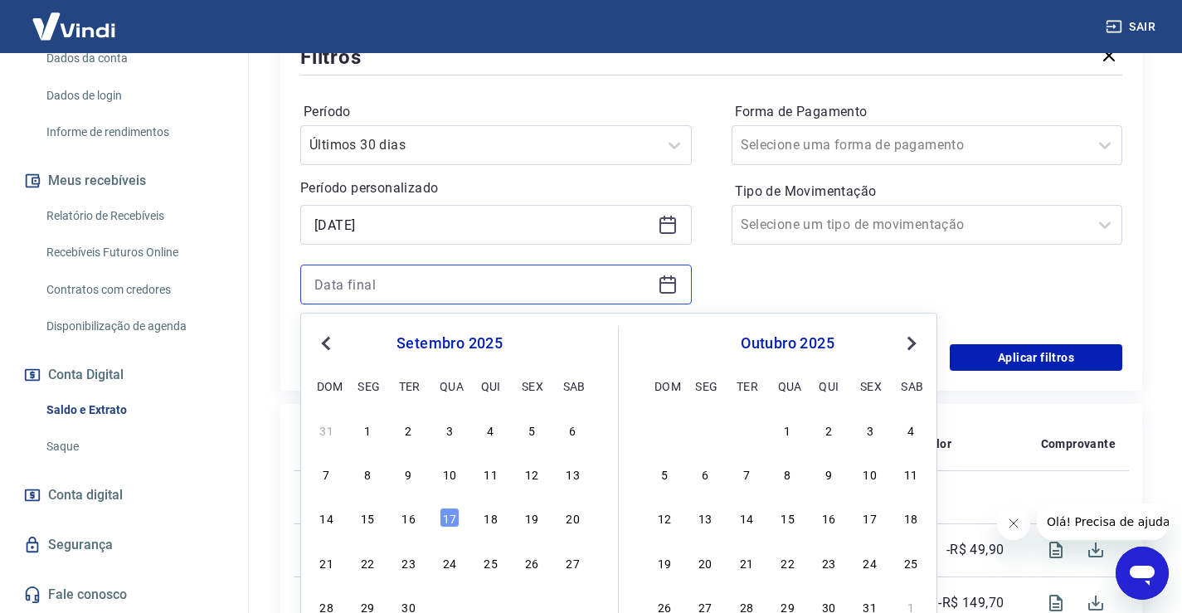
click at [450, 285] on input at bounding box center [482, 284] width 337 height 25
click at [448, 518] on div "17" at bounding box center [450, 518] width 20 height 20
type input "17/09/2025"
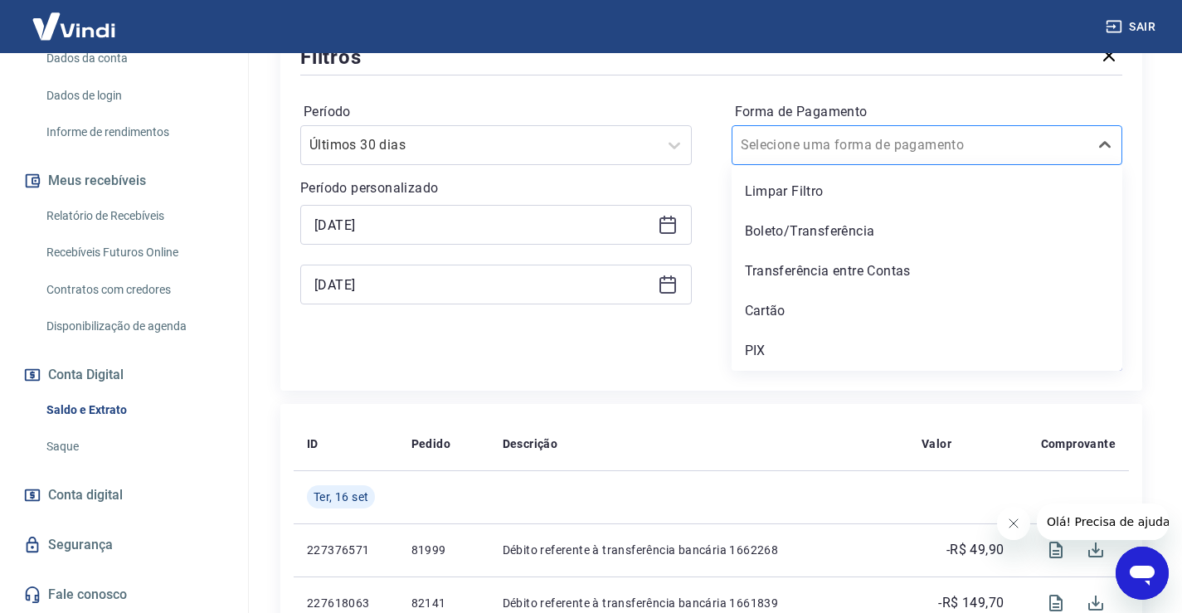
click at [988, 141] on div at bounding box center [911, 145] width 340 height 23
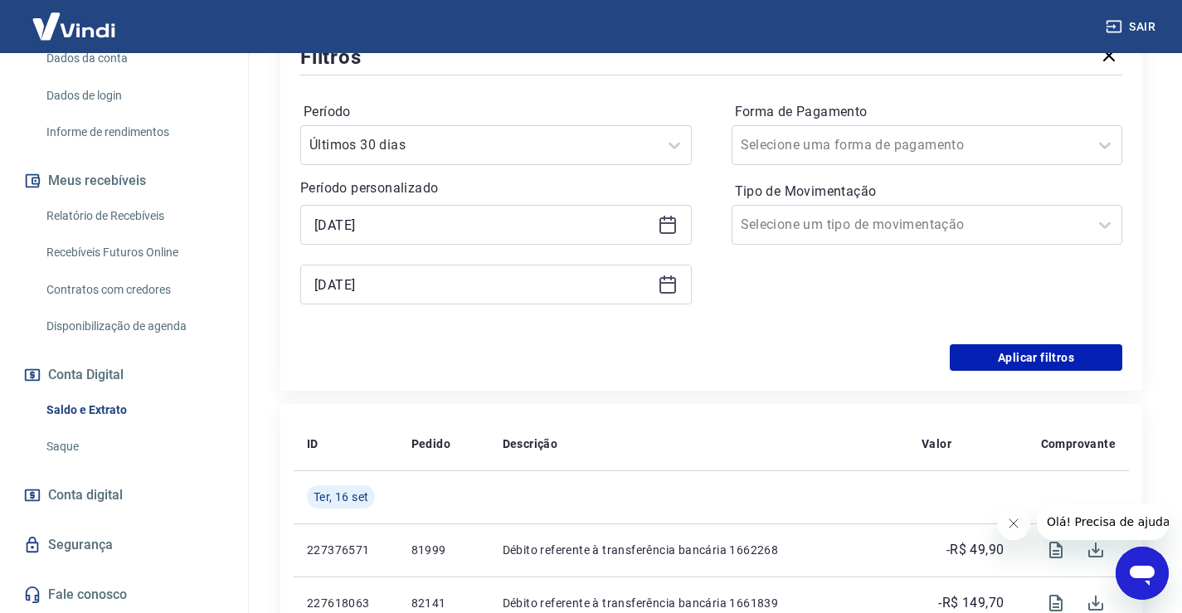
click at [557, 344] on div "Aplicar filtros" at bounding box center [711, 357] width 822 height 27
click at [860, 230] on input "Tipo de Movimentação" at bounding box center [825, 225] width 168 height 20
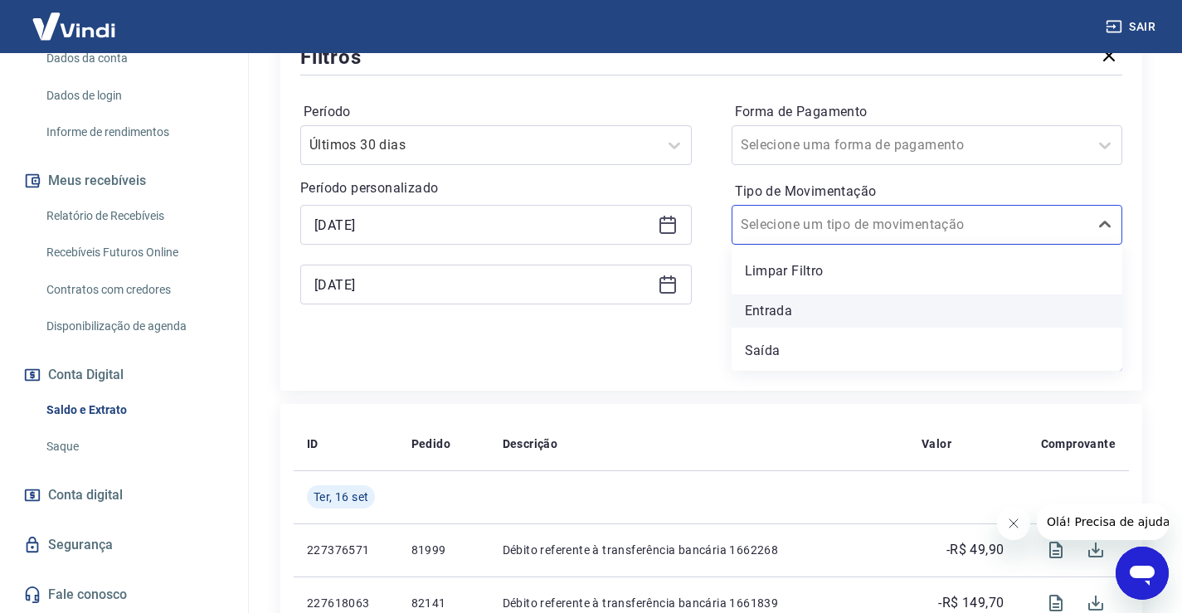
click at [832, 311] on div "Entrada" at bounding box center [928, 311] width 392 height 33
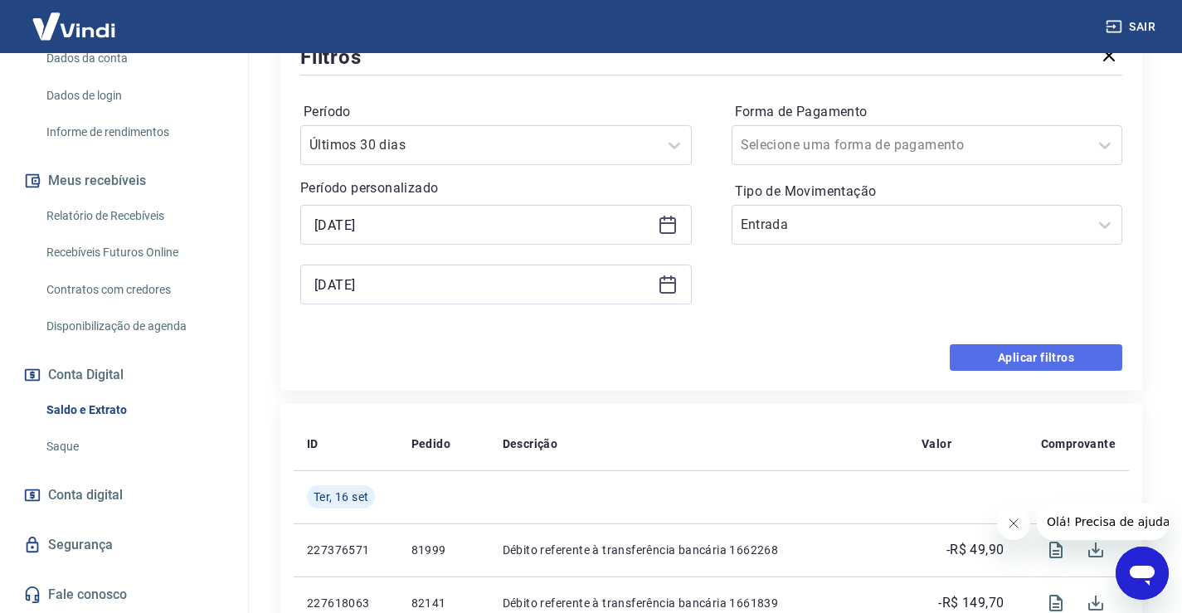
click at [1013, 363] on button "Aplicar filtros" at bounding box center [1036, 357] width 173 height 27
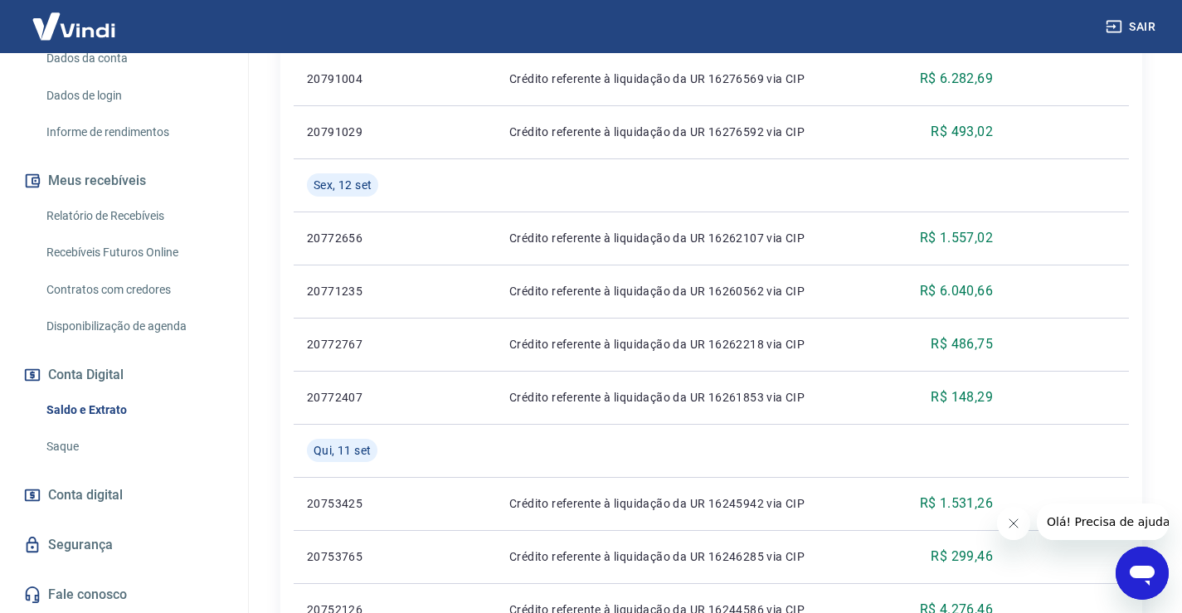
scroll to position [1390, 0]
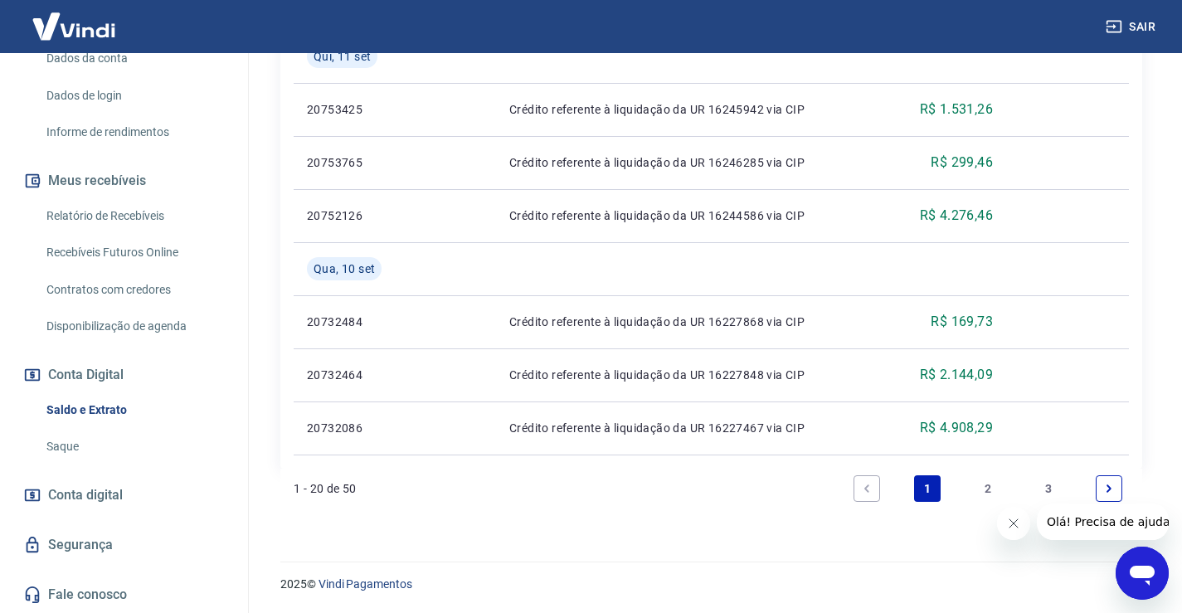
click at [992, 489] on link "2" at bounding box center [988, 488] width 27 height 27
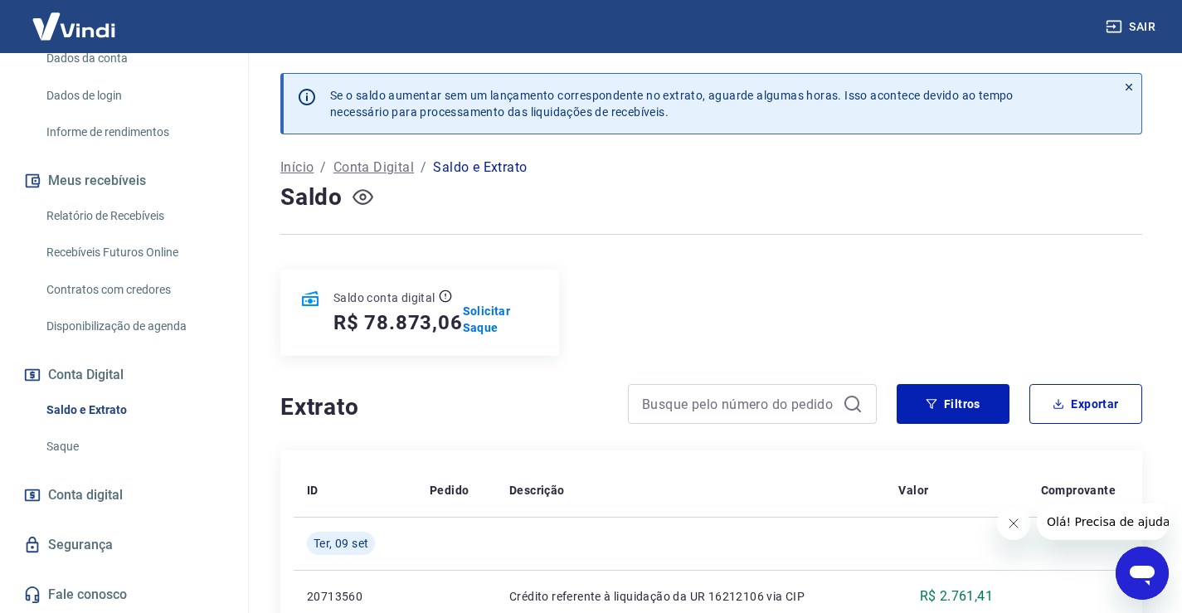
click at [362, 197] on icon "button" at bounding box center [363, 197] width 21 height 21
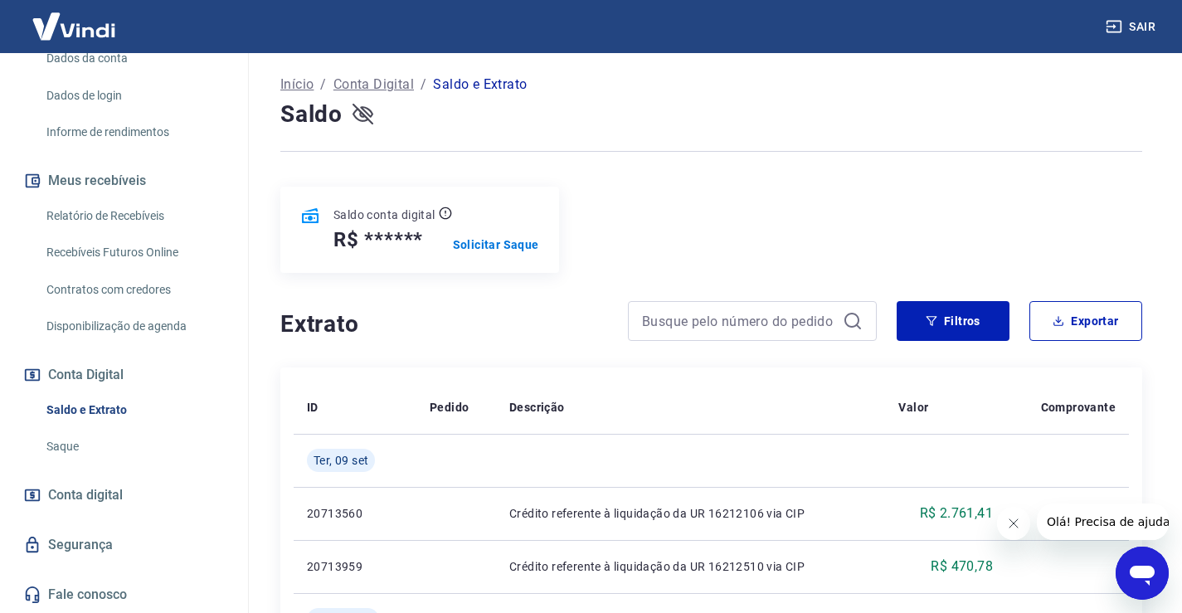
click at [74, 454] on link "Saque" at bounding box center [134, 447] width 188 height 34
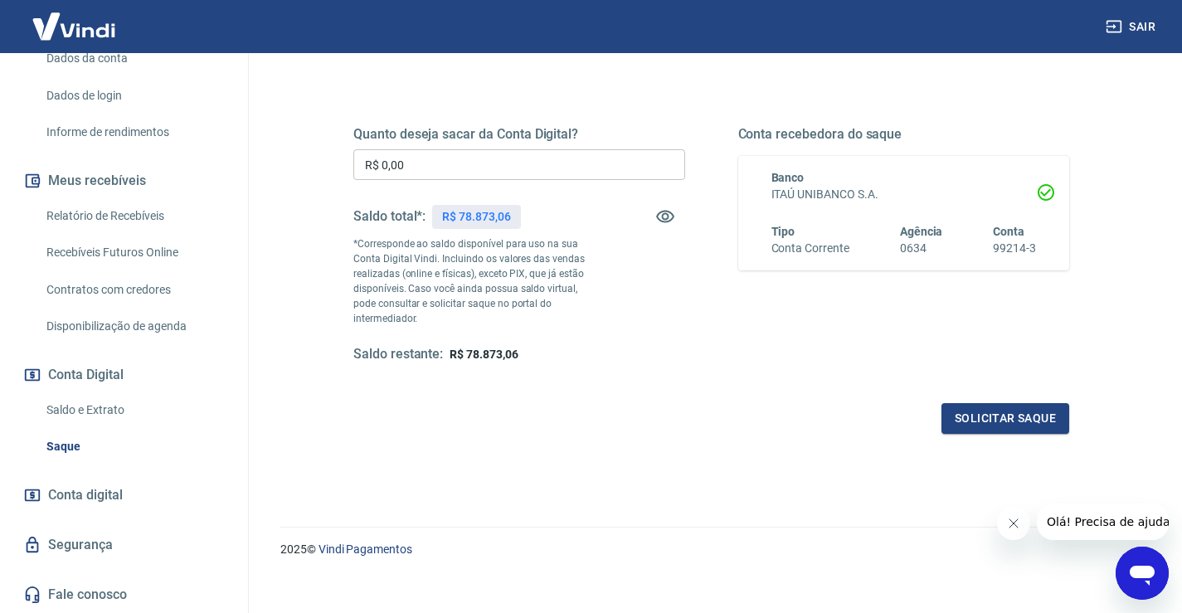
scroll to position [41, 0]
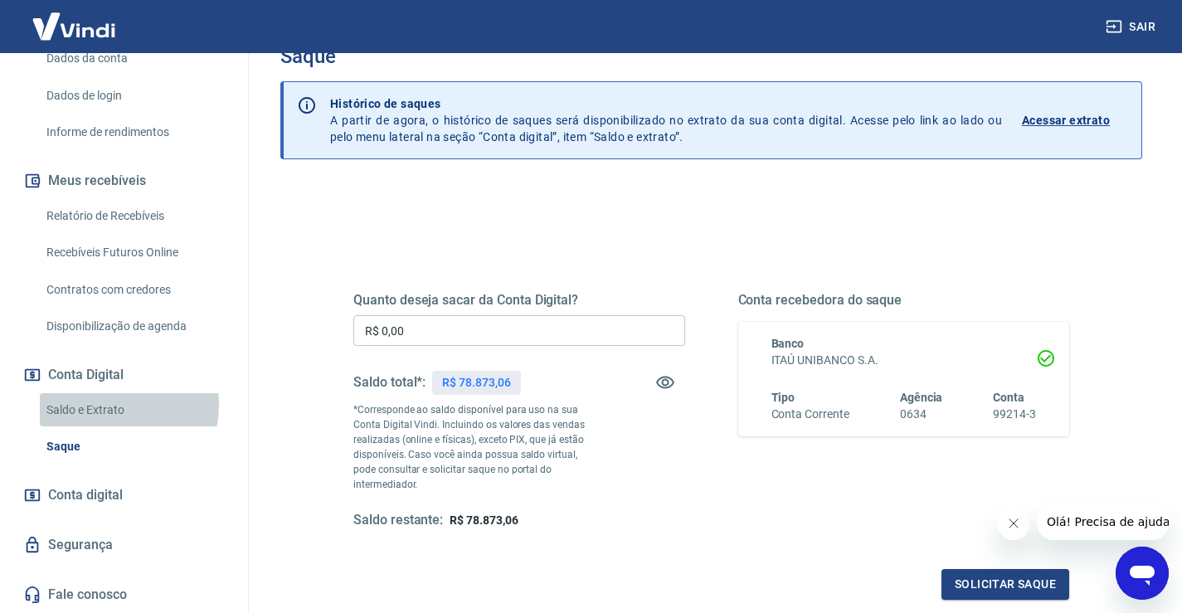
click at [116, 405] on link "Saldo e Extrato" at bounding box center [134, 410] width 188 height 34
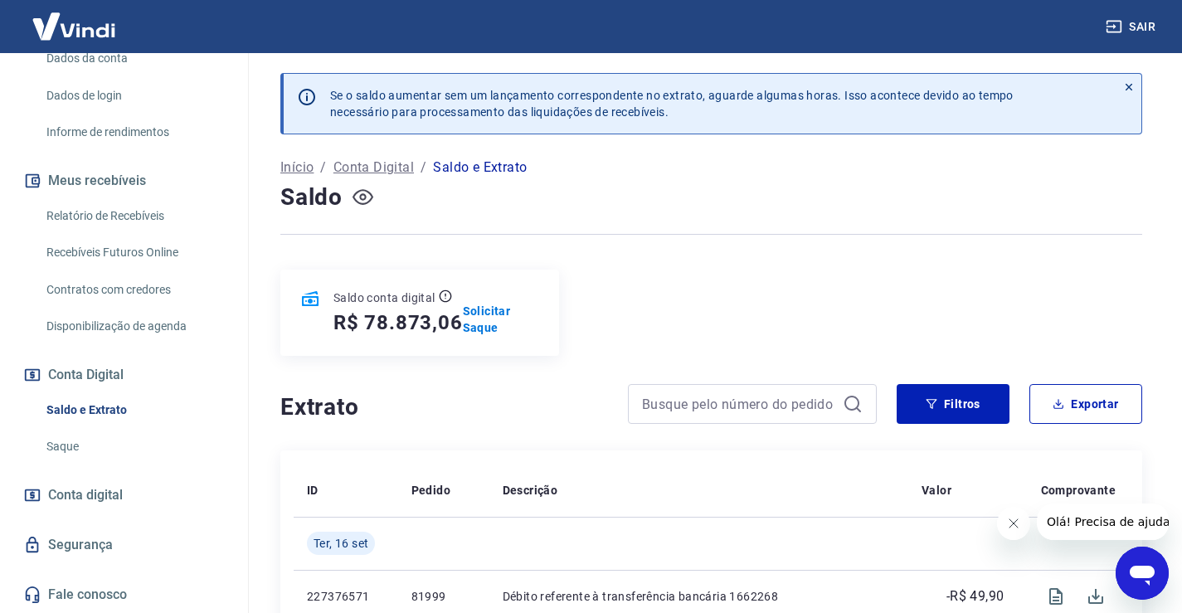
click at [358, 190] on icon "button" at bounding box center [363, 197] width 21 height 21
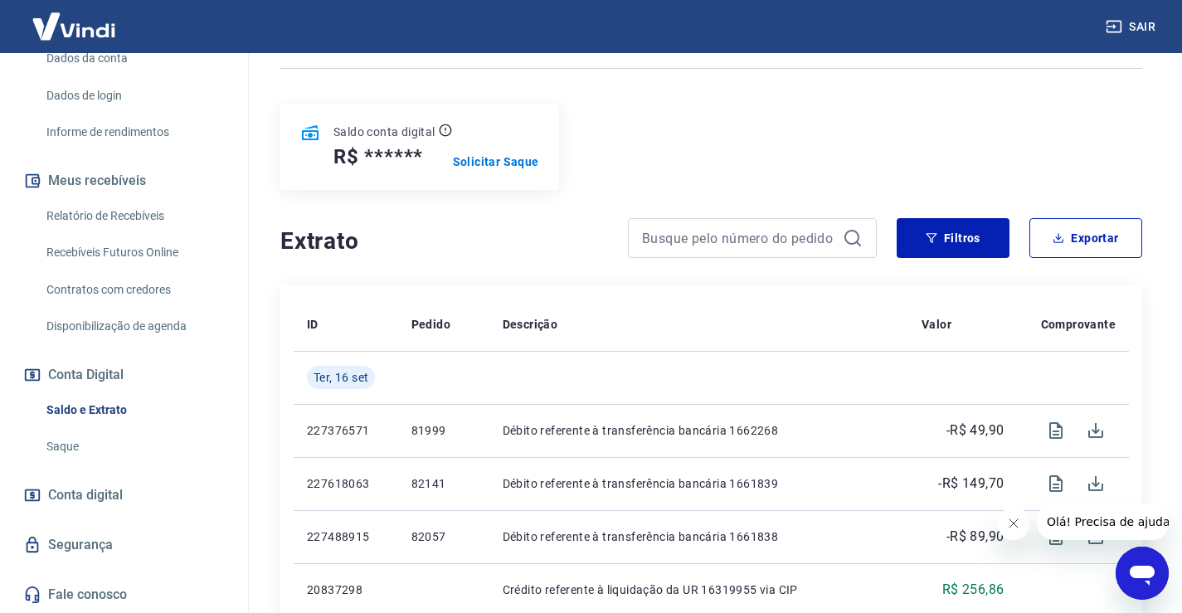
scroll to position [39, 0]
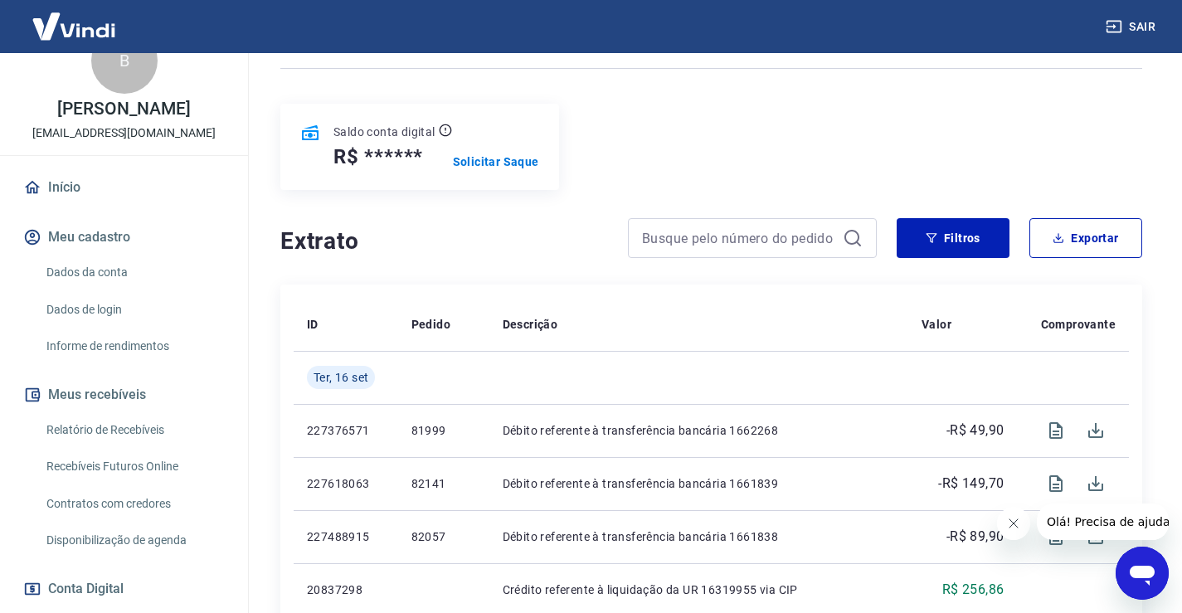
click at [114, 290] on link "Dados da conta" at bounding box center [134, 273] width 188 height 34
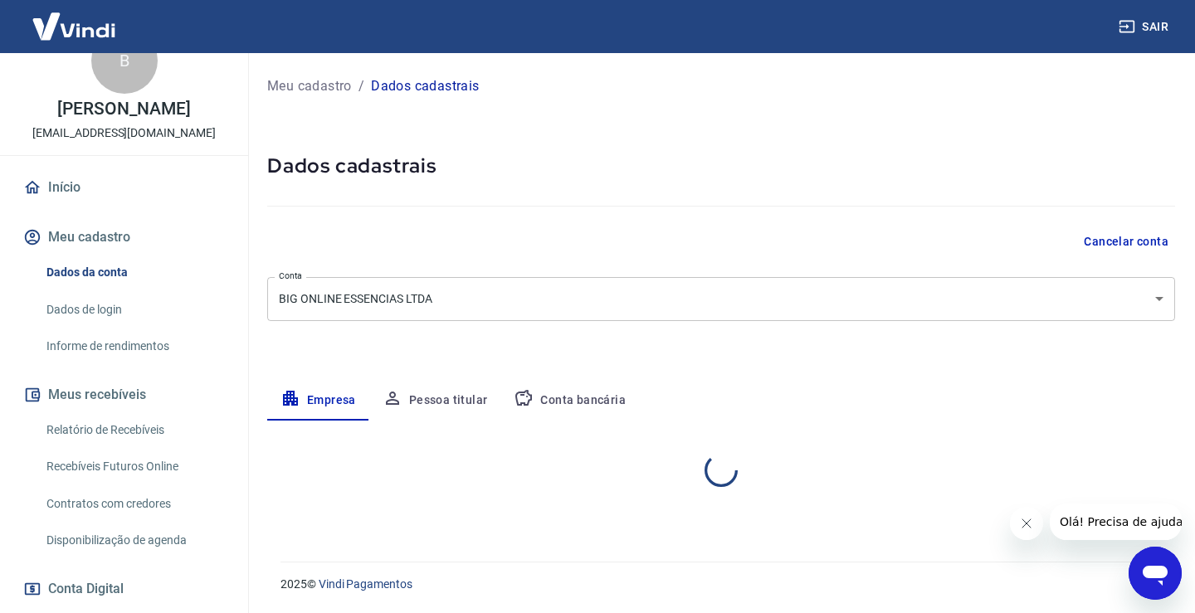
select select "MG"
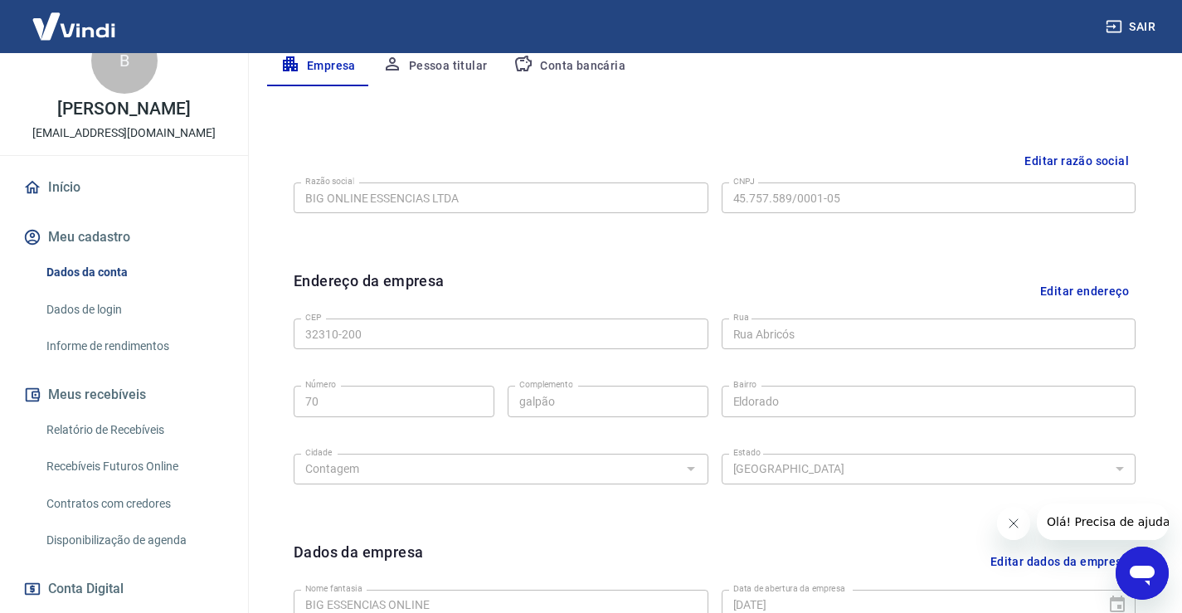
scroll to position [251, 0]
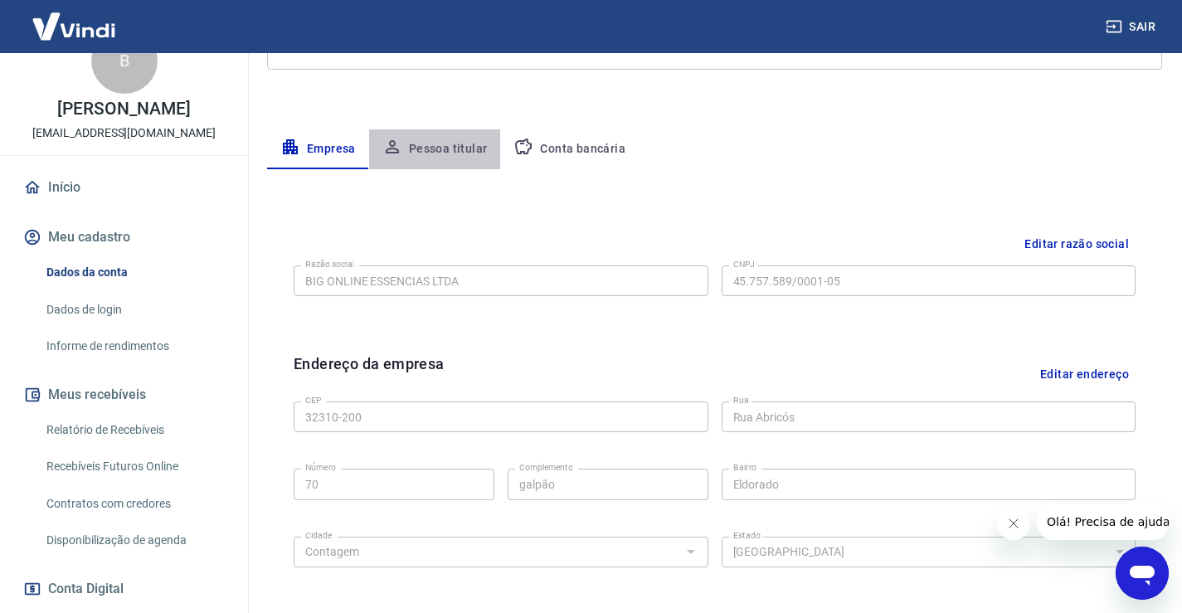
click at [460, 148] on button "Pessoa titular" at bounding box center [435, 149] width 132 height 40
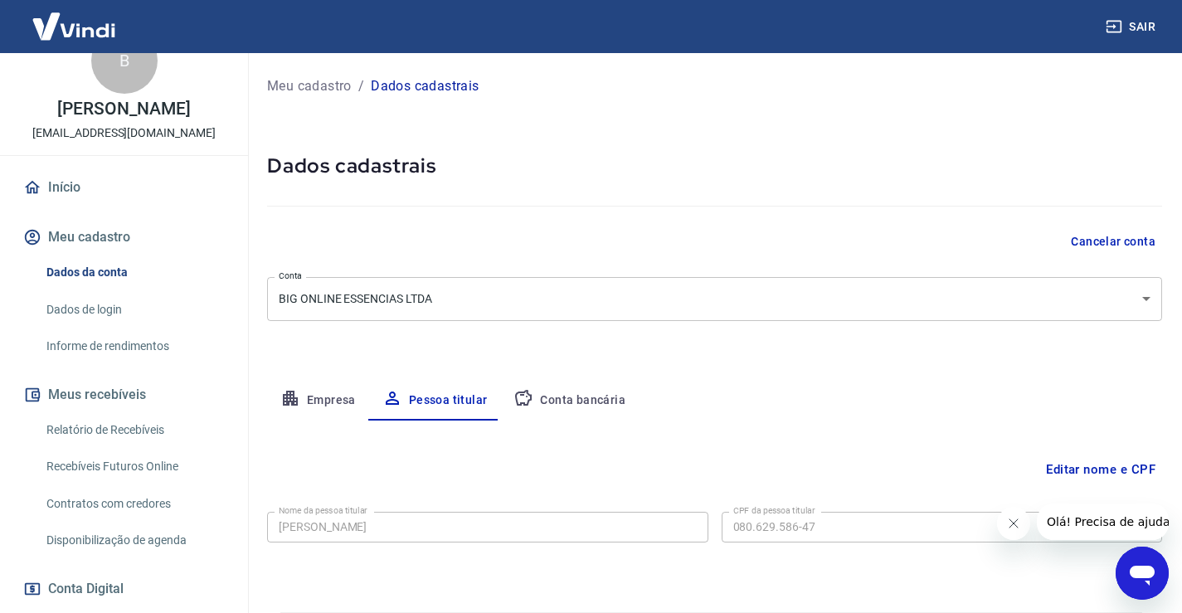
scroll to position [51, 0]
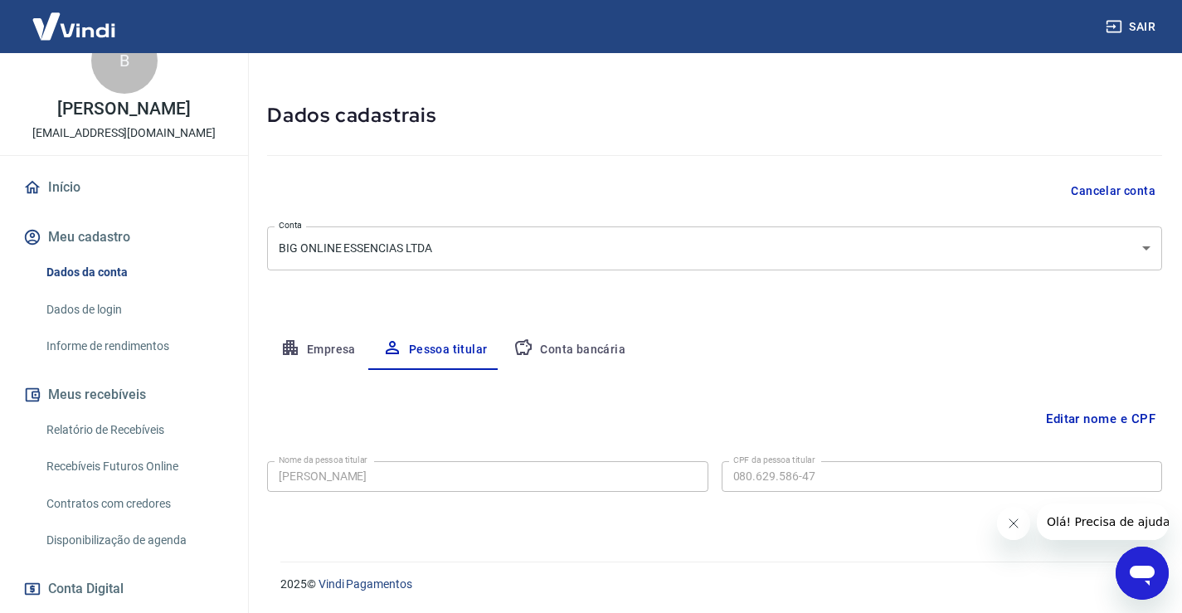
click at [596, 352] on button "Conta bancária" at bounding box center [569, 350] width 139 height 40
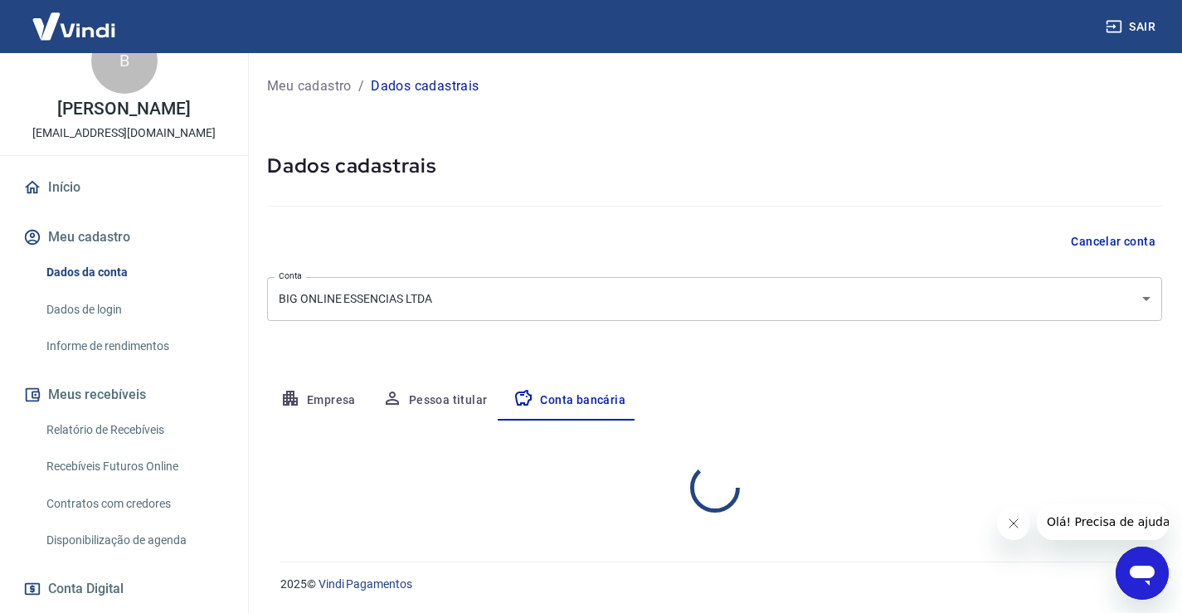
scroll to position [0, 0]
select select "1"
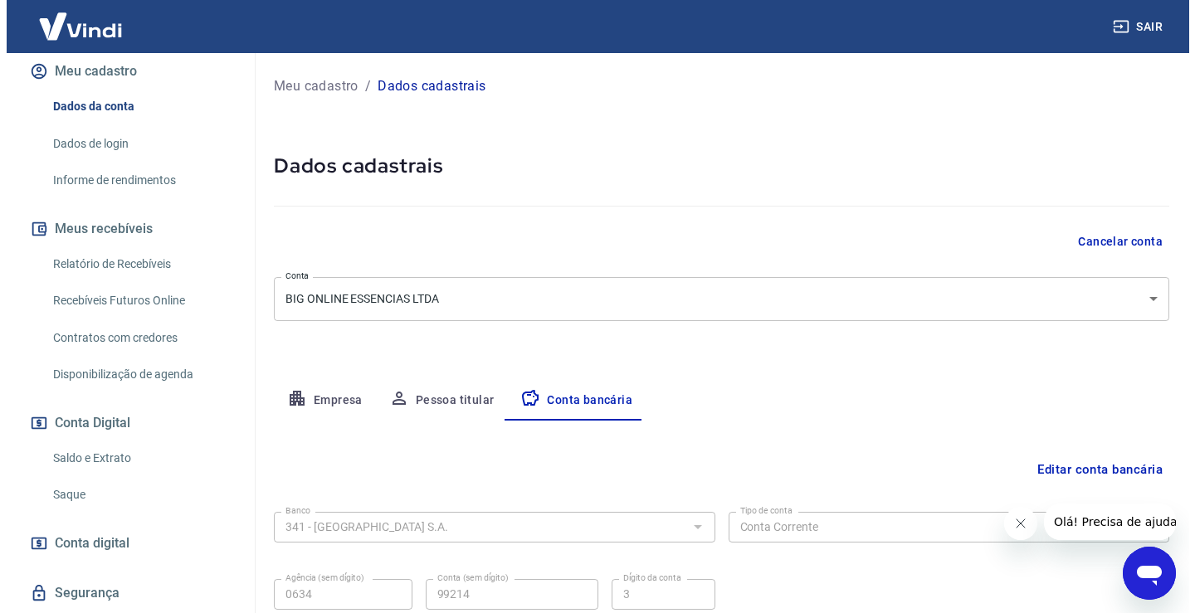
scroll to position [288, 0]
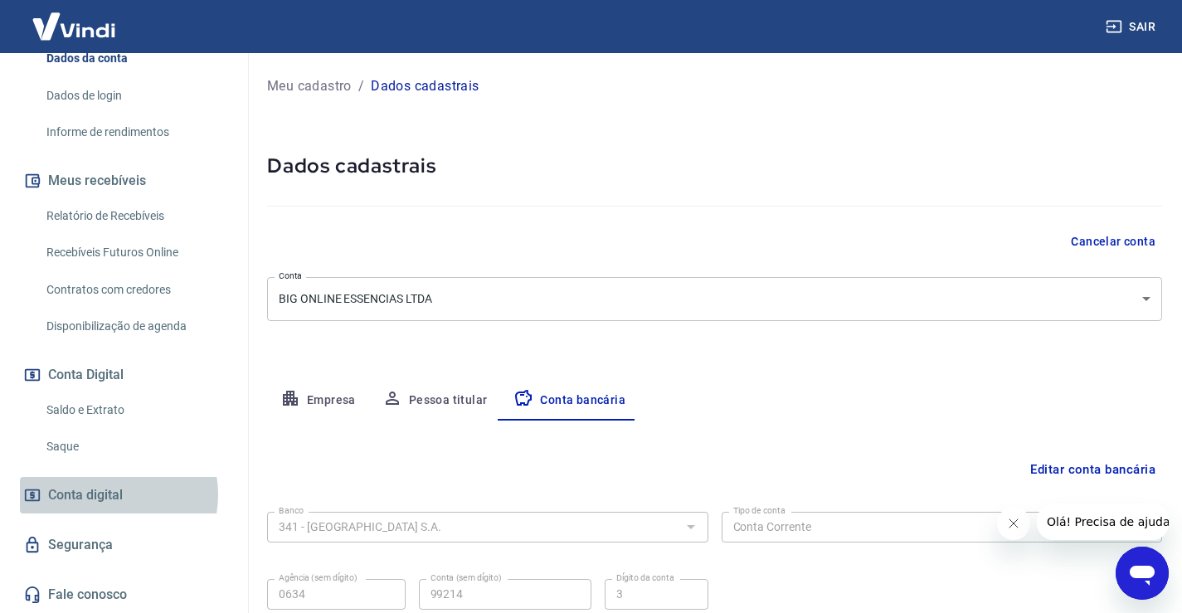
click at [110, 493] on span "Conta digital" at bounding box center [85, 495] width 75 height 23
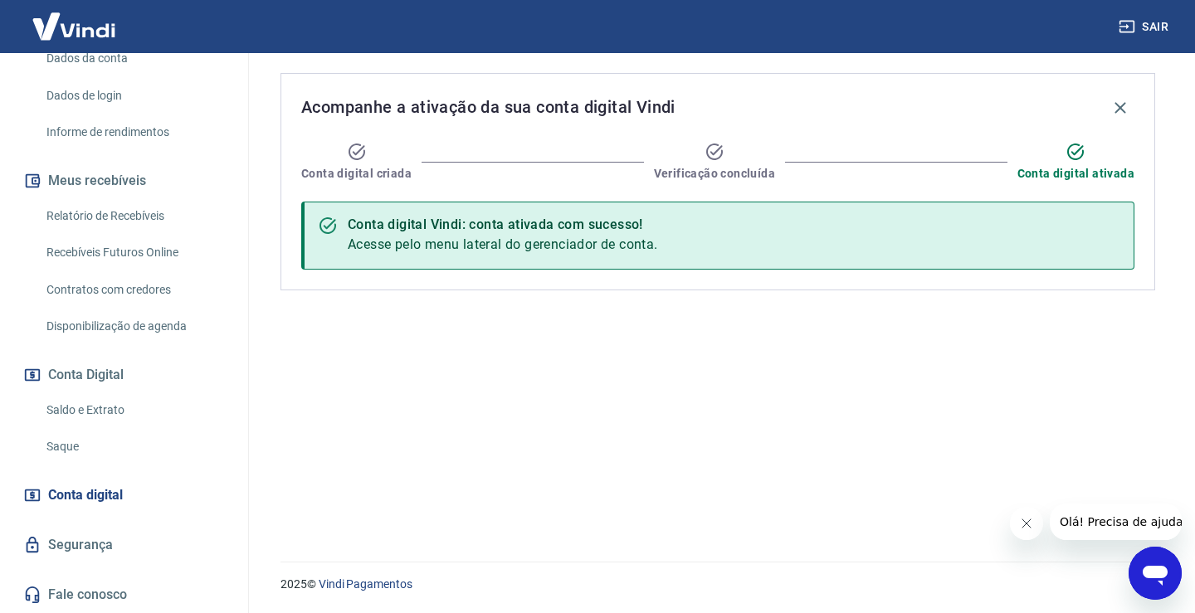
click at [64, 554] on link "Segurança" at bounding box center [124, 545] width 208 height 37
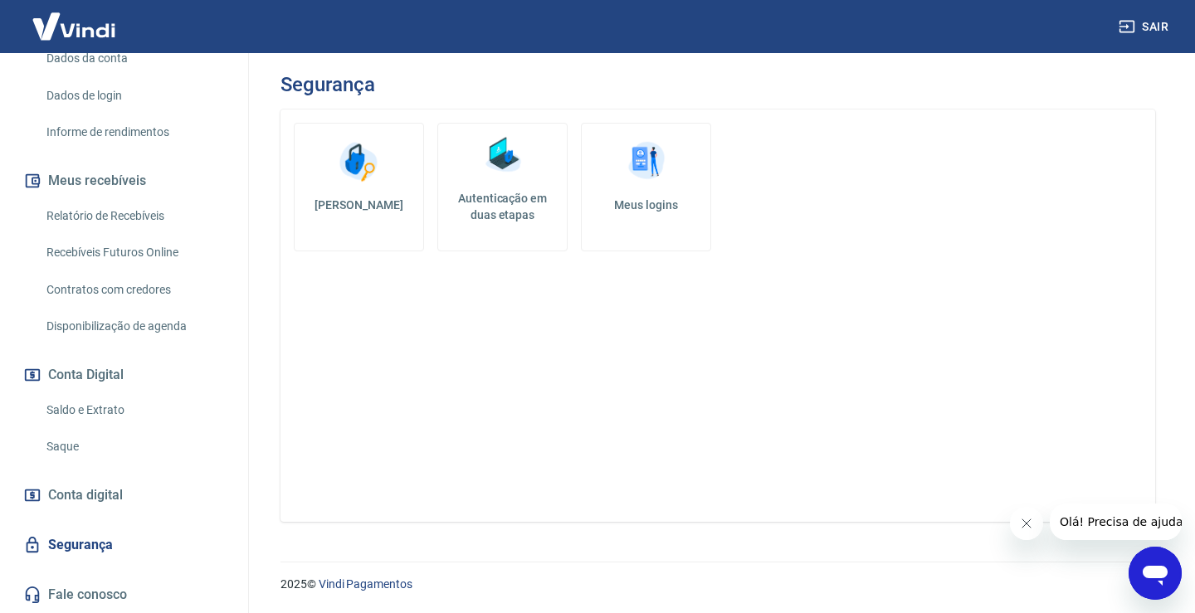
click at [92, 590] on link "Fale conosco" at bounding box center [124, 595] width 208 height 37
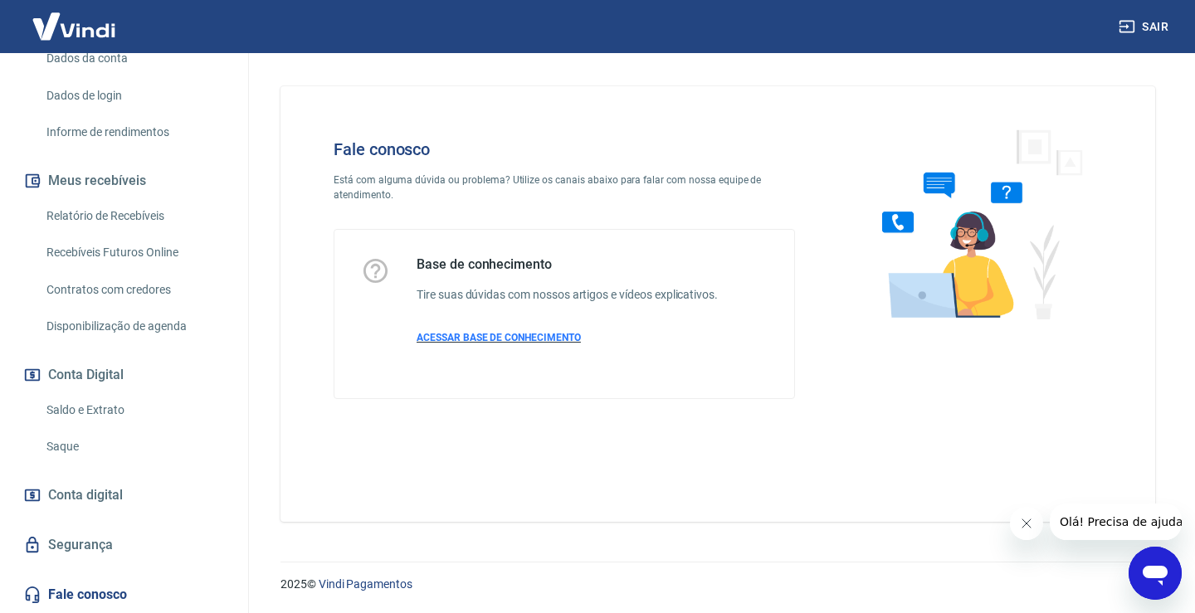
click at [513, 338] on span "ACESSAR BASE DE CONHECIMENTO" at bounding box center [498, 338] width 164 height 12
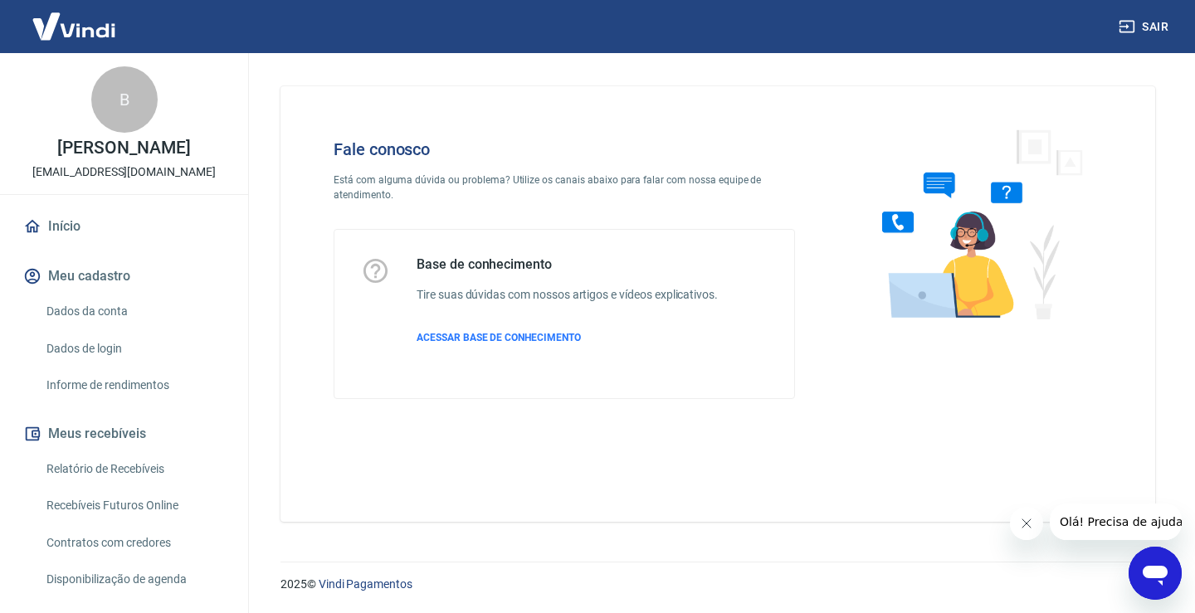
click at [51, 245] on link "Início" at bounding box center [124, 226] width 208 height 37
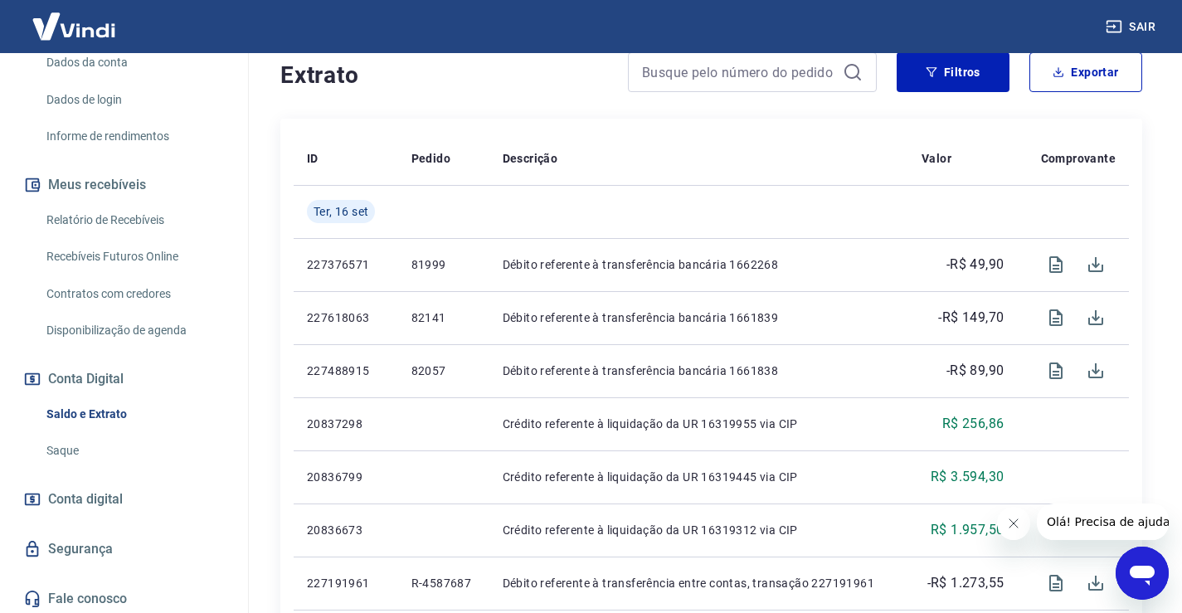
scroll to position [288, 0]
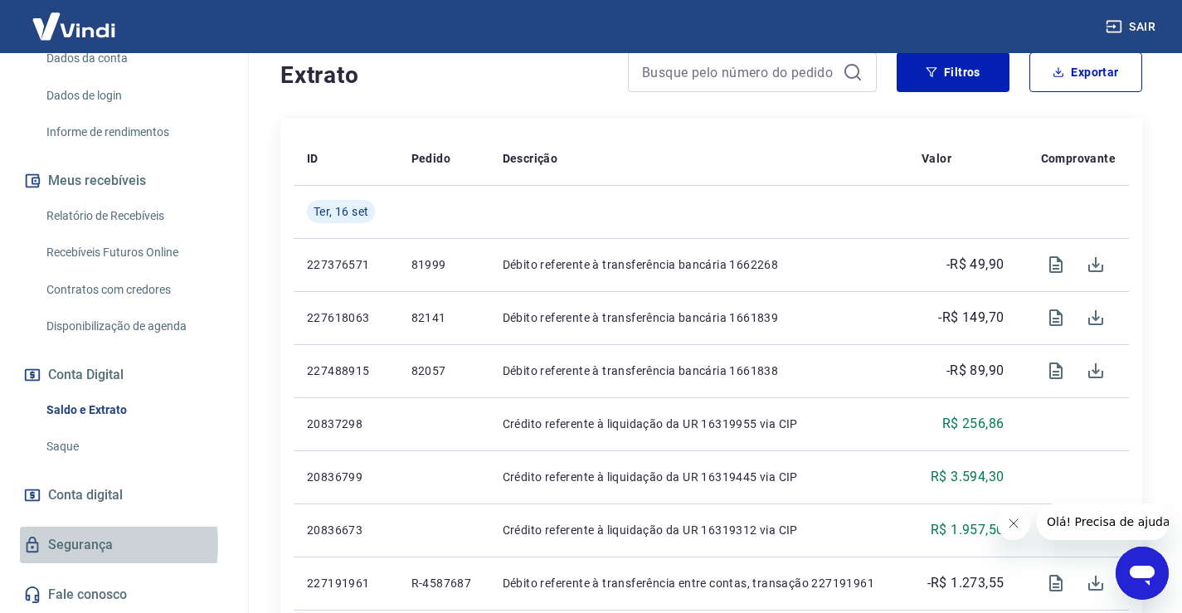
click at [80, 544] on link "Segurança" at bounding box center [124, 545] width 208 height 37
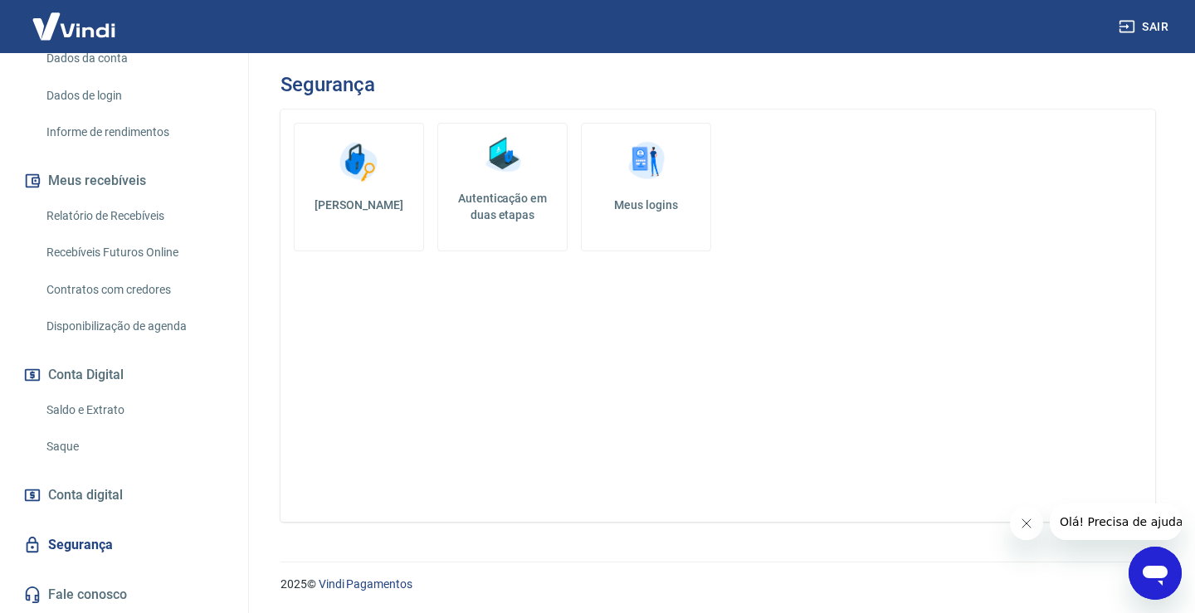
click at [669, 161] on img at bounding box center [646, 162] width 50 height 50
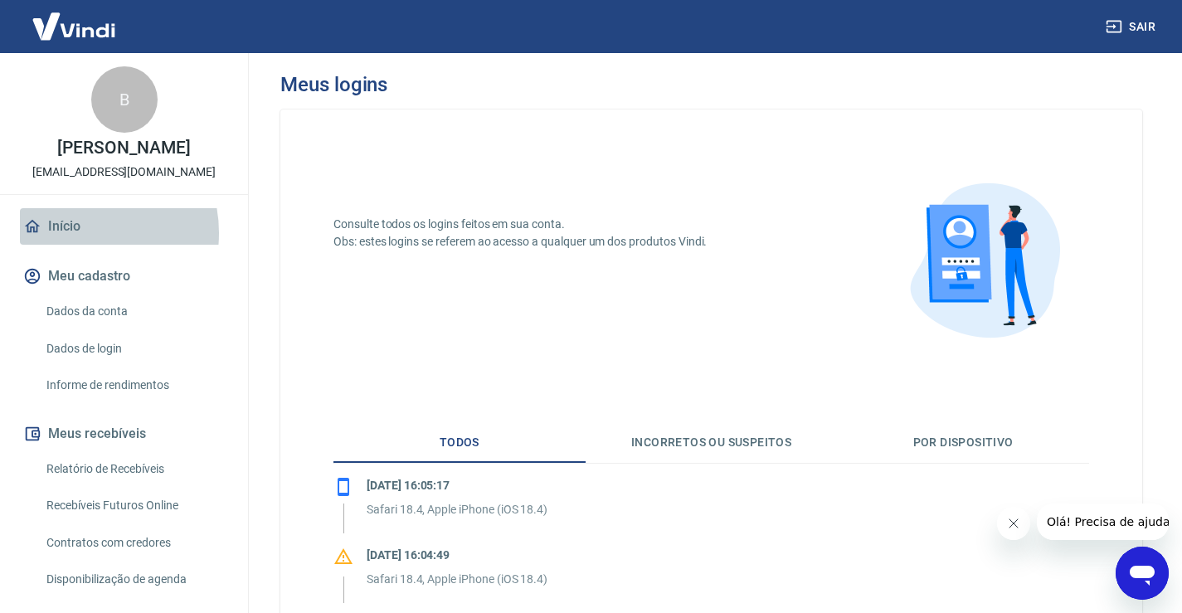
click at [75, 245] on link "Início" at bounding box center [124, 226] width 208 height 37
